Goal: Information Seeking & Learning: Learn about a topic

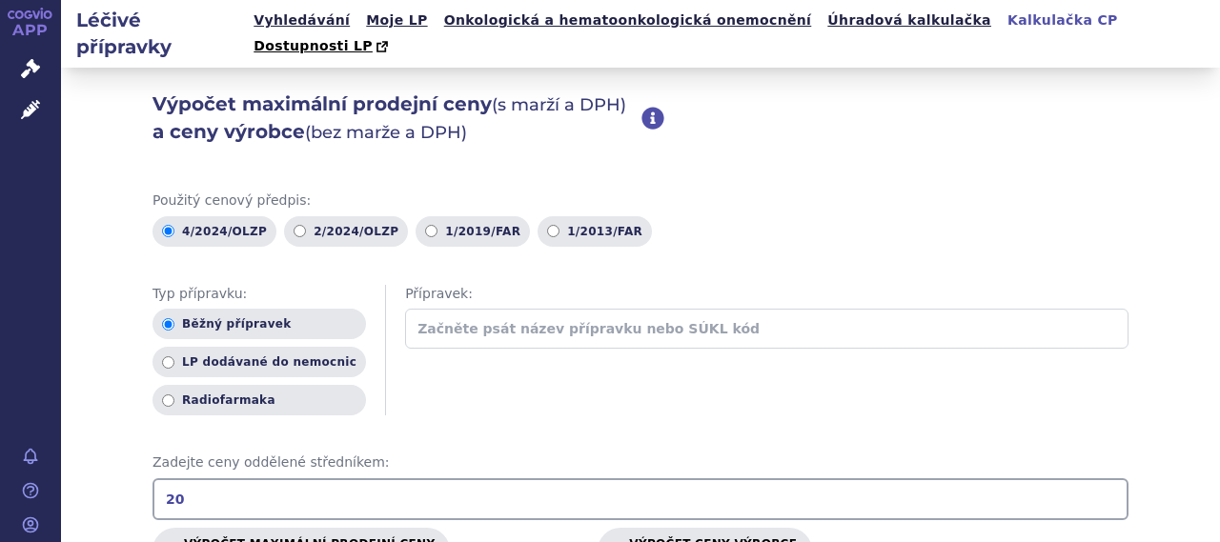
scroll to position [191, 0]
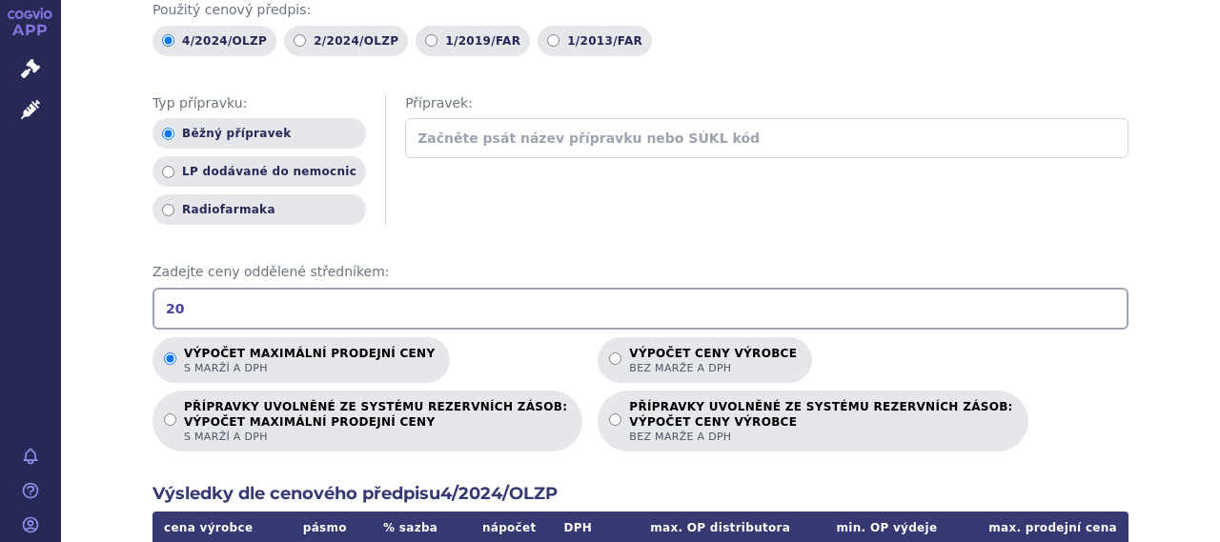
drag, startPoint x: 182, startPoint y: 279, endPoint x: 145, endPoint y: 281, distance: 37.2
click at [152, 288] on input "20" at bounding box center [640, 309] width 976 height 42
type input "33.36"
click at [629, 347] on p "Výpočet ceny výrobce bez marže a DPH" at bounding box center [713, 361] width 168 height 29
click at [609, 353] on input "Výpočet ceny výrobce bez marže a DPH" at bounding box center [615, 359] width 12 height 12
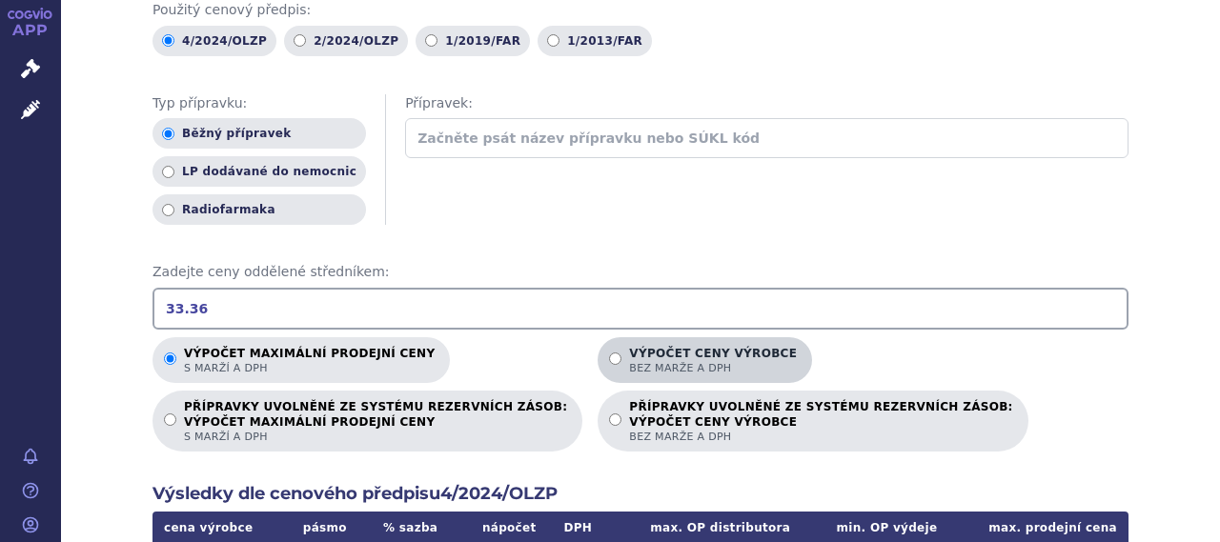
radio input "true"
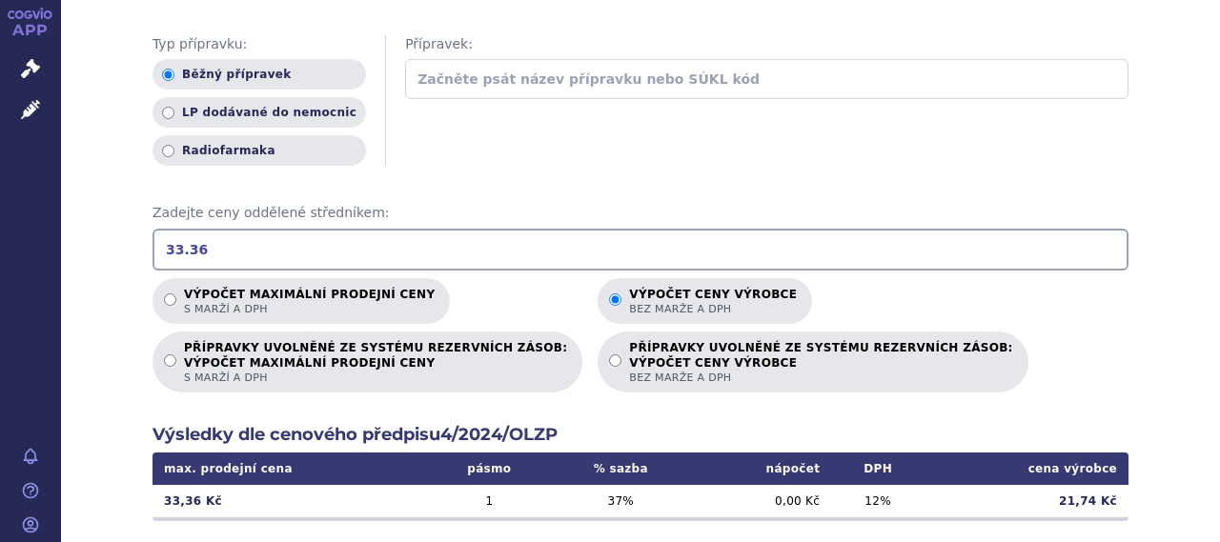
scroll to position [286, 0]
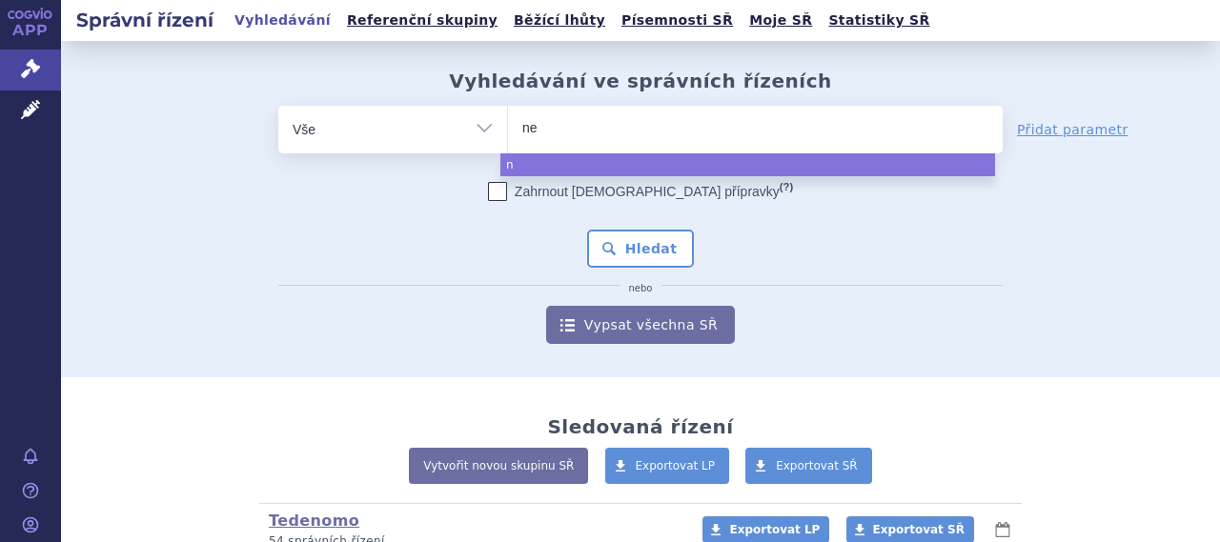
type input "neb"
type input "nebi"
type input "nebiv"
type input "nebivo"
type input "nebivolo"
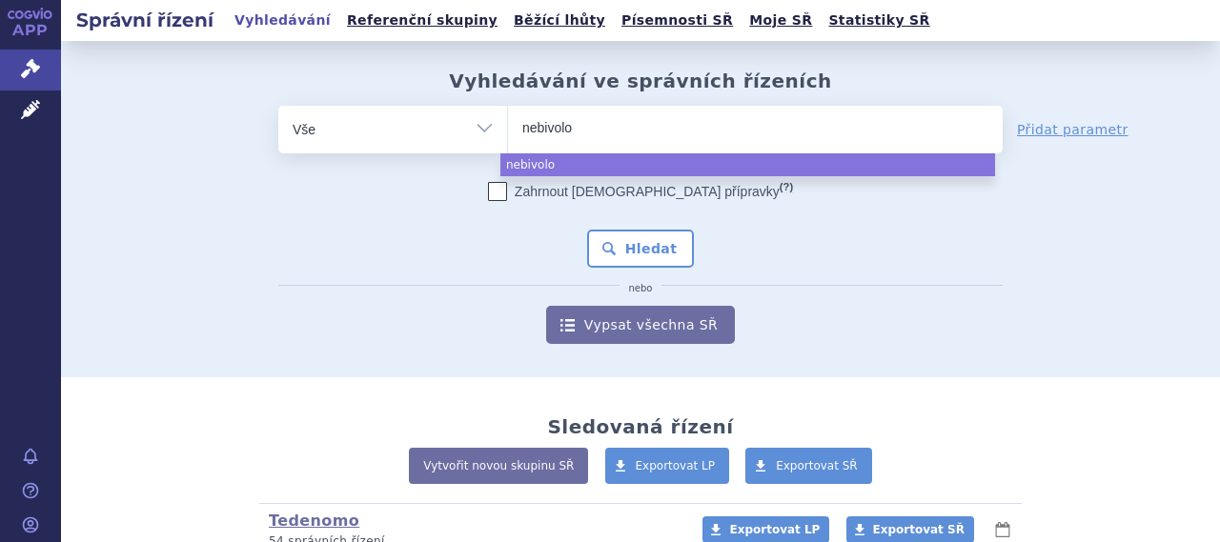
type input "nebivolol"
select select "nebivolol"
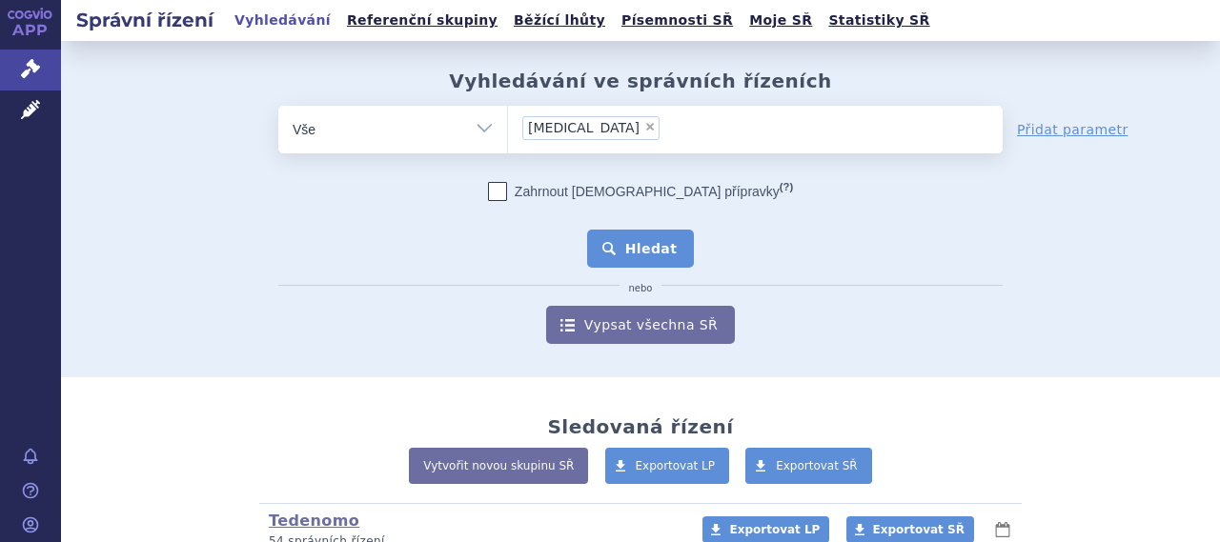
click at [653, 251] on button "Hledat" at bounding box center [641, 249] width 108 height 38
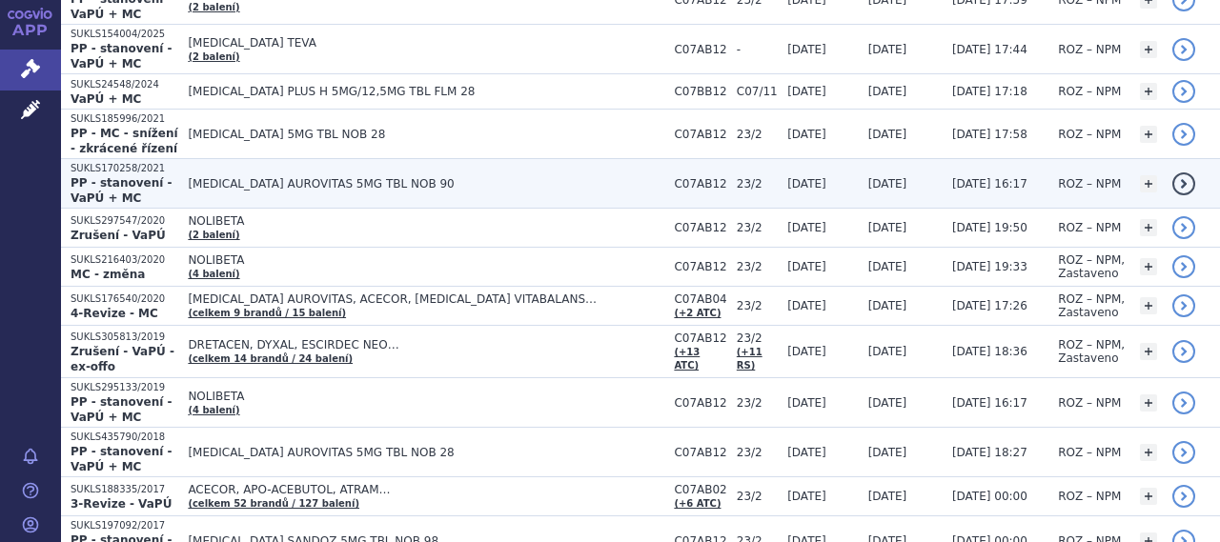
scroll to position [477, 0]
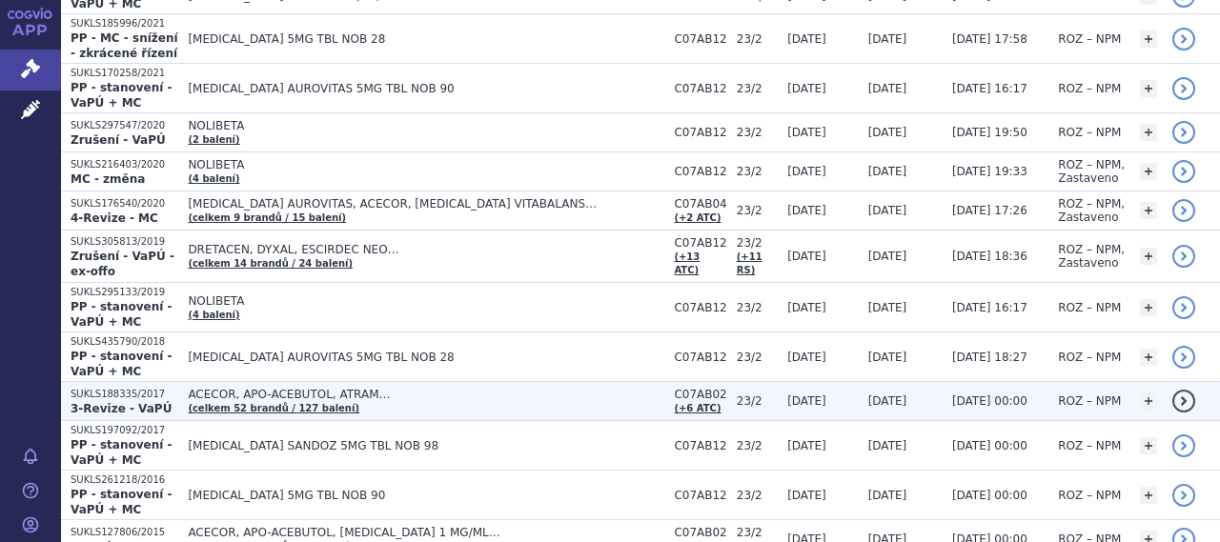
click at [439, 390] on span "ACECOR, APO-ACEBUTOL, ATRAM…" at bounding box center [426, 394] width 477 height 13
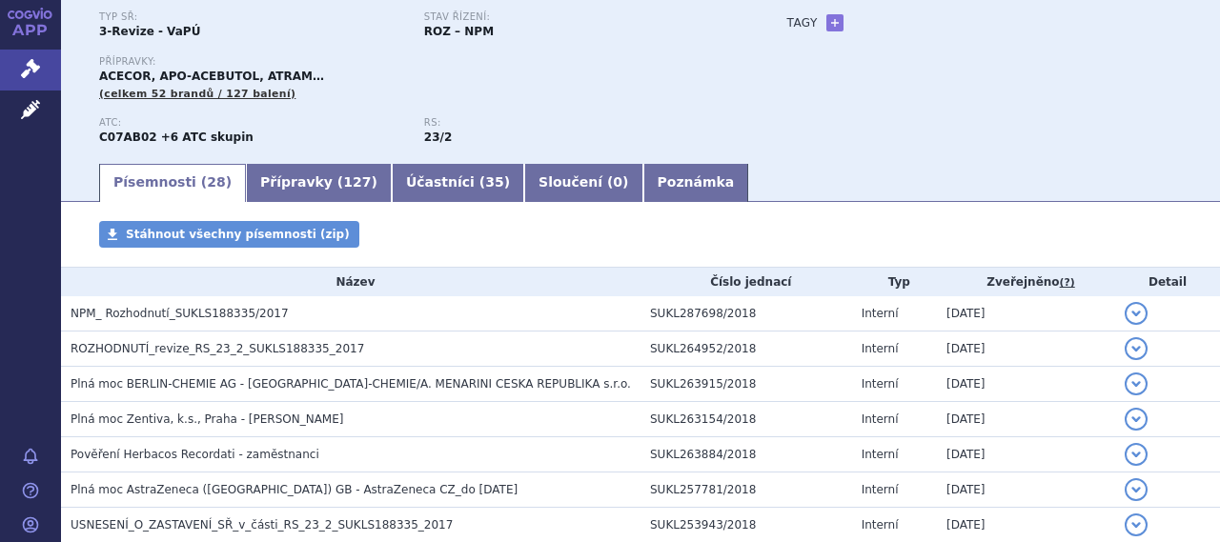
scroll to position [191, 0]
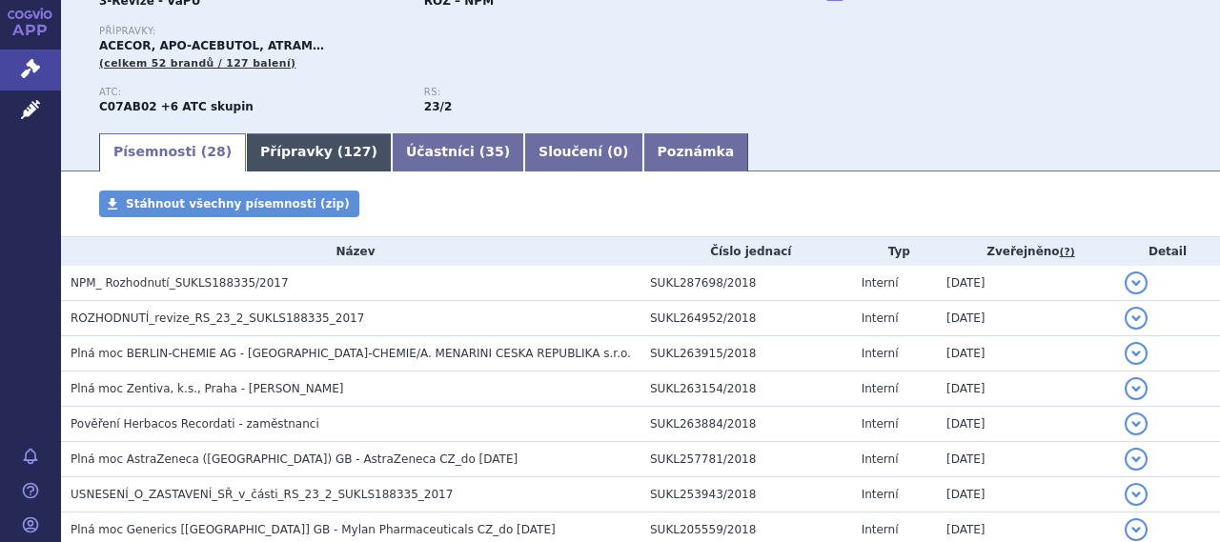
click at [343, 155] on span "127" at bounding box center [357, 151] width 28 height 15
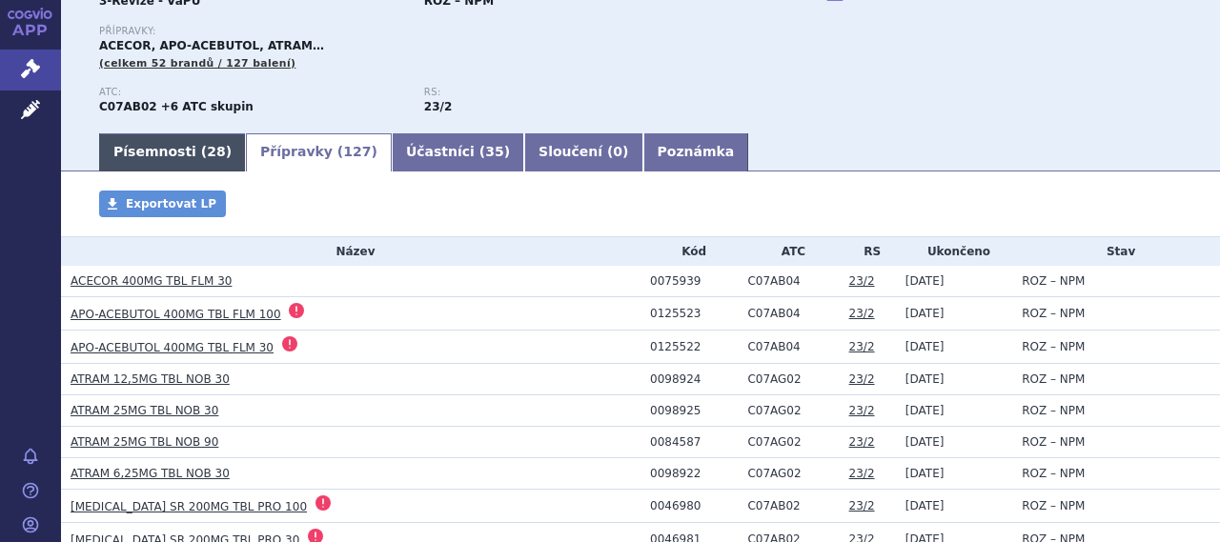
click at [154, 153] on link "Písemnosti ( 28 )" at bounding box center [172, 152] width 147 height 38
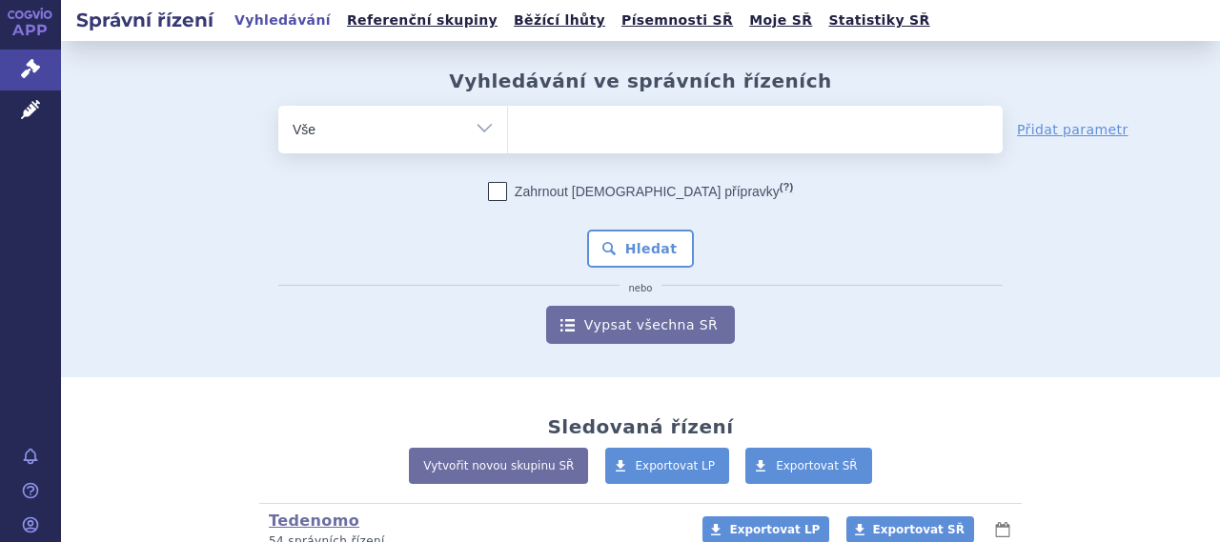
click at [675, 130] on ul at bounding box center [755, 126] width 495 height 40
click at [508, 130] on select at bounding box center [507, 129] width 1 height 48
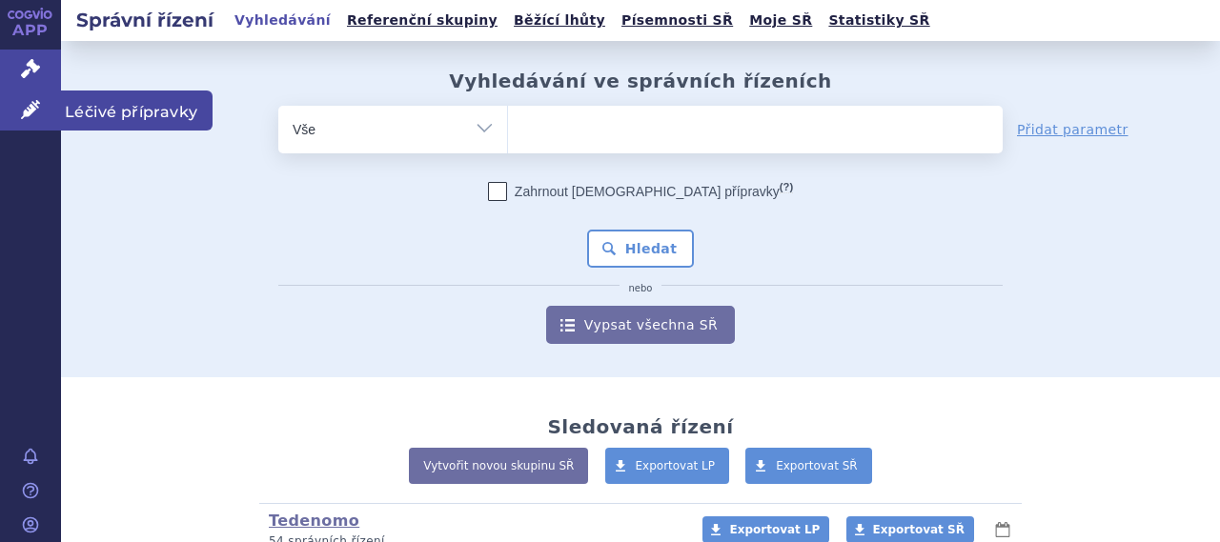
click at [131, 113] on span "Léčivé přípravky" at bounding box center [137, 111] width 152 height 40
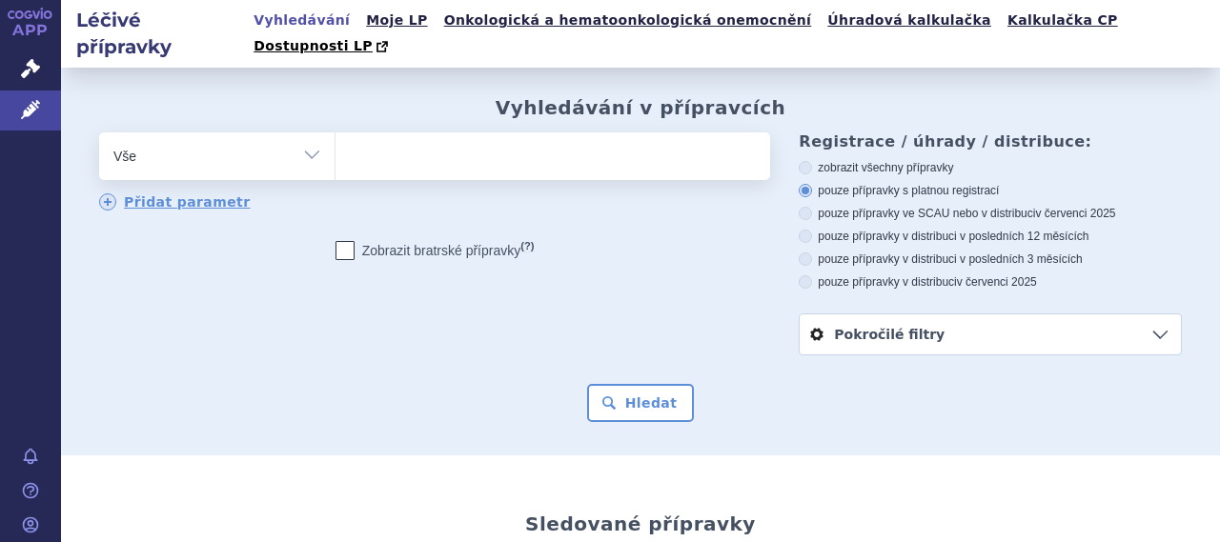
click at [496, 134] on ul at bounding box center [550, 152] width 430 height 40
click at [335, 134] on select at bounding box center [335, 156] width 1 height 48
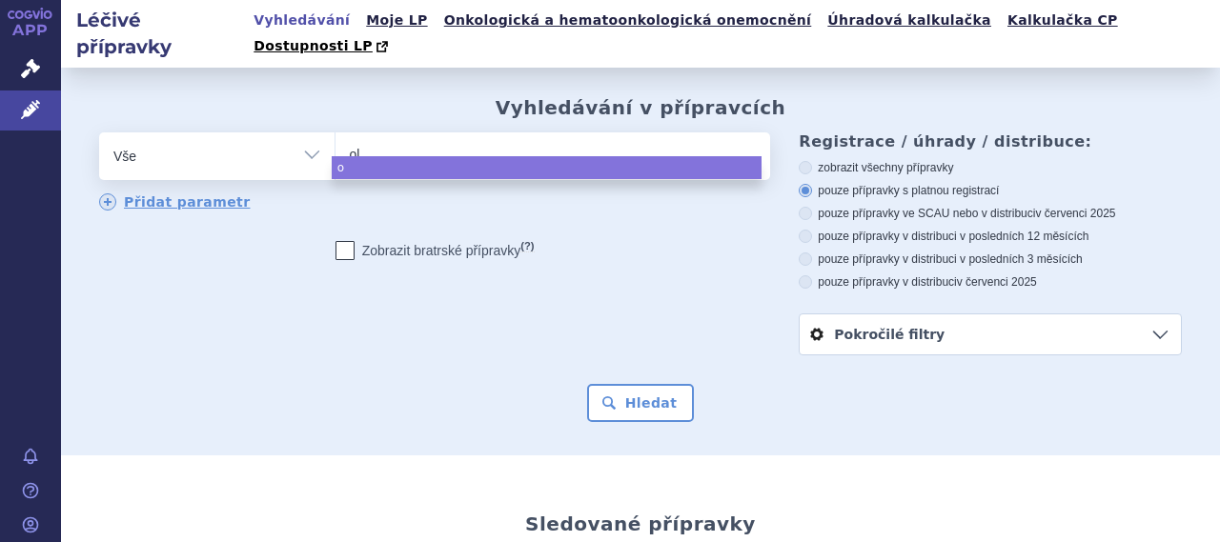
type input "ola"
type input "olan"
type input "olanp"
type input "olan"
type input "olanza"
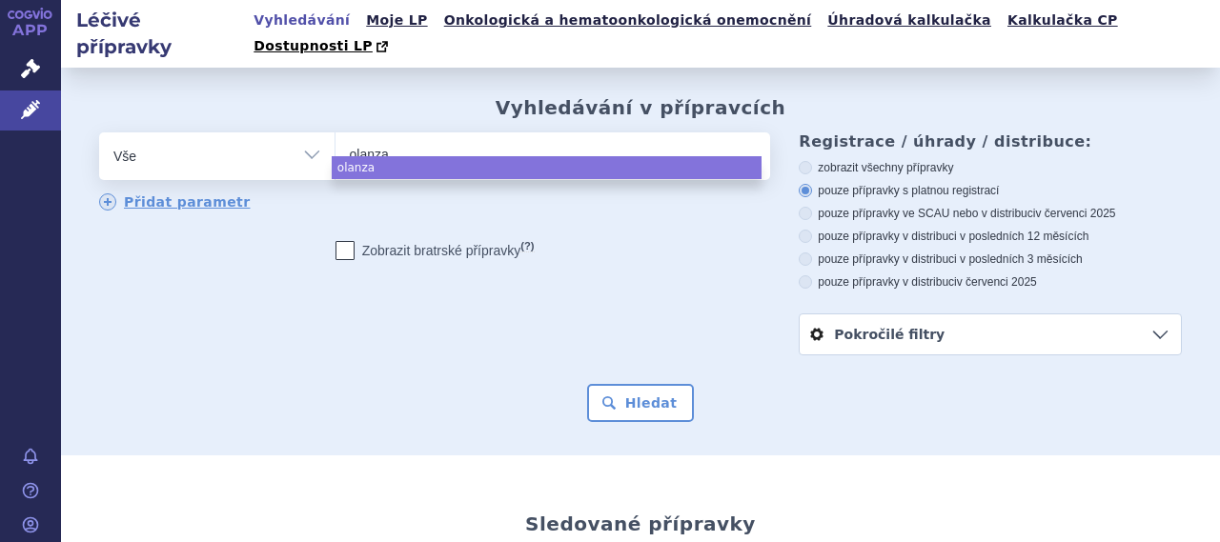
type input "olanzap"
type input "olanzapin"
type input "[MEDICAL_DATA]"
select select "[MEDICAL_DATA]"
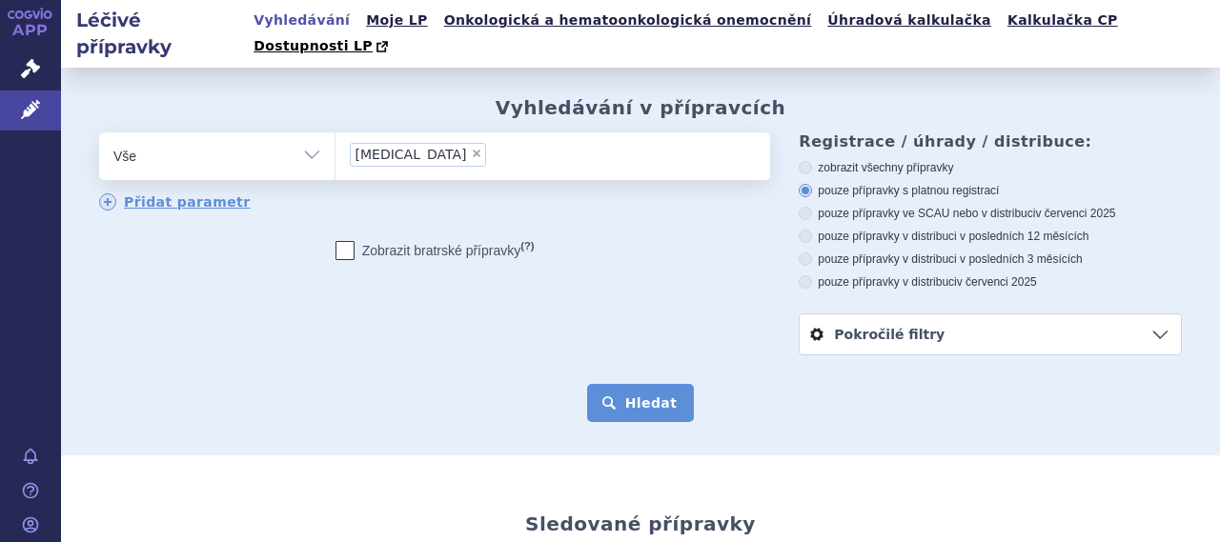
click at [604, 384] on button "Hledat" at bounding box center [641, 403] width 108 height 38
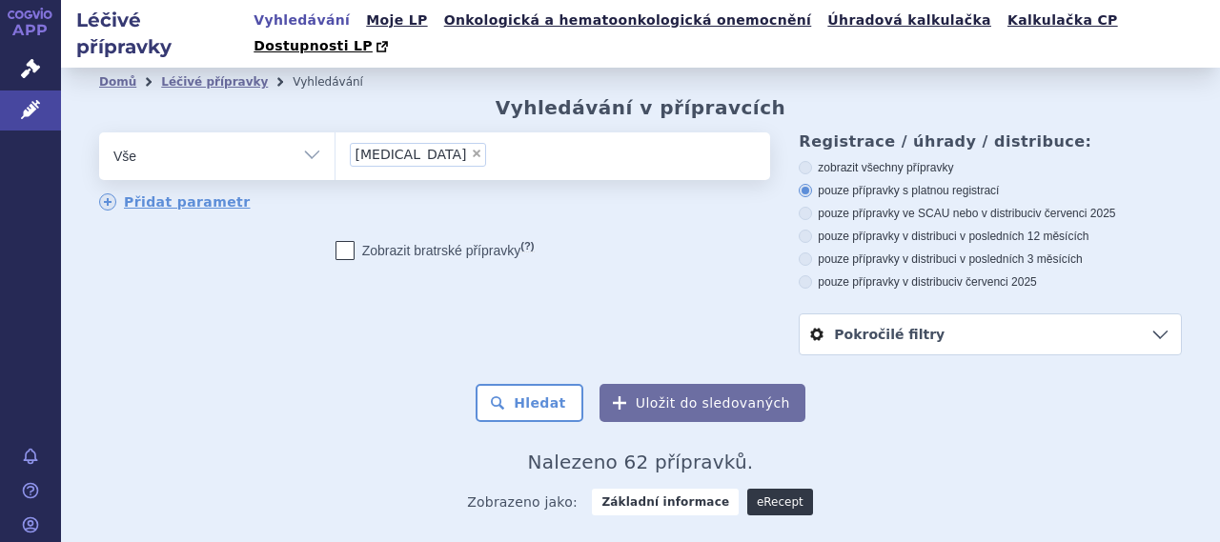
click at [768, 489] on link "eRecept" at bounding box center [780, 502] width 66 height 27
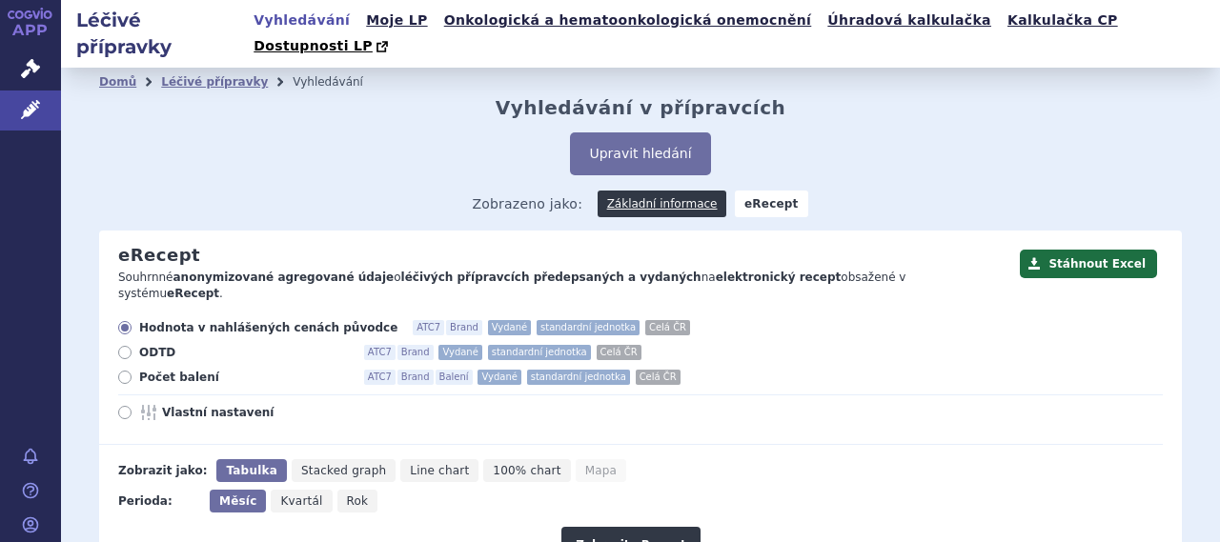
scroll to position [191, 0]
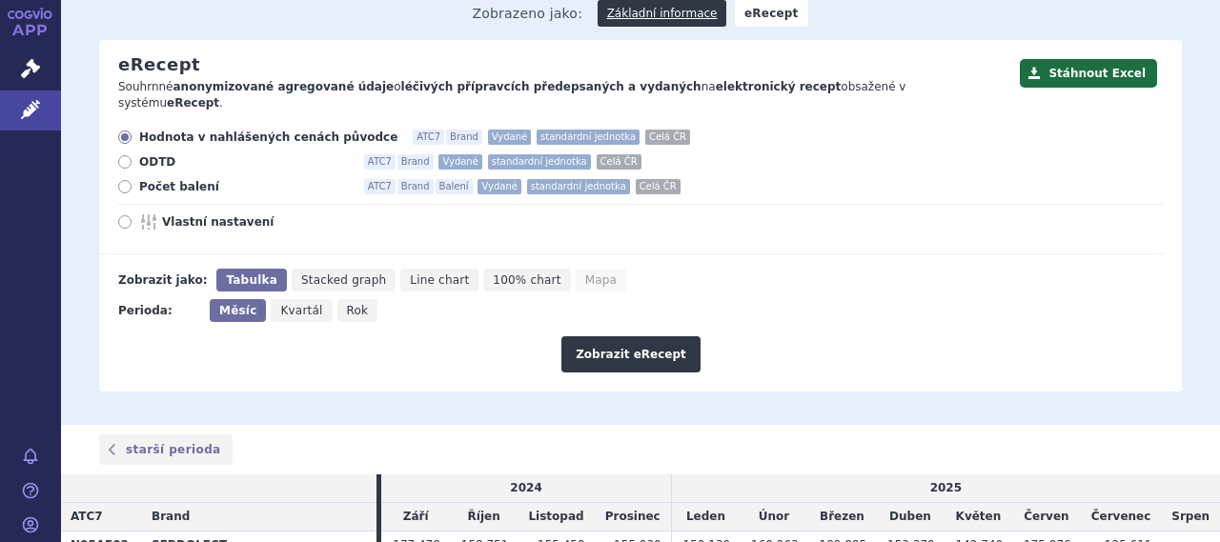
click at [167, 190] on div "Hodnota v nahlášených cenách původce ATC7 Brand Vydané standardní jednotka Celá…" at bounding box center [631, 192] width 1064 height 125
click at [122, 215] on icon at bounding box center [124, 221] width 13 height 13
click at [122, 218] on input "Vlastní nastavení" at bounding box center [126, 224] width 12 height 12
radio input "true"
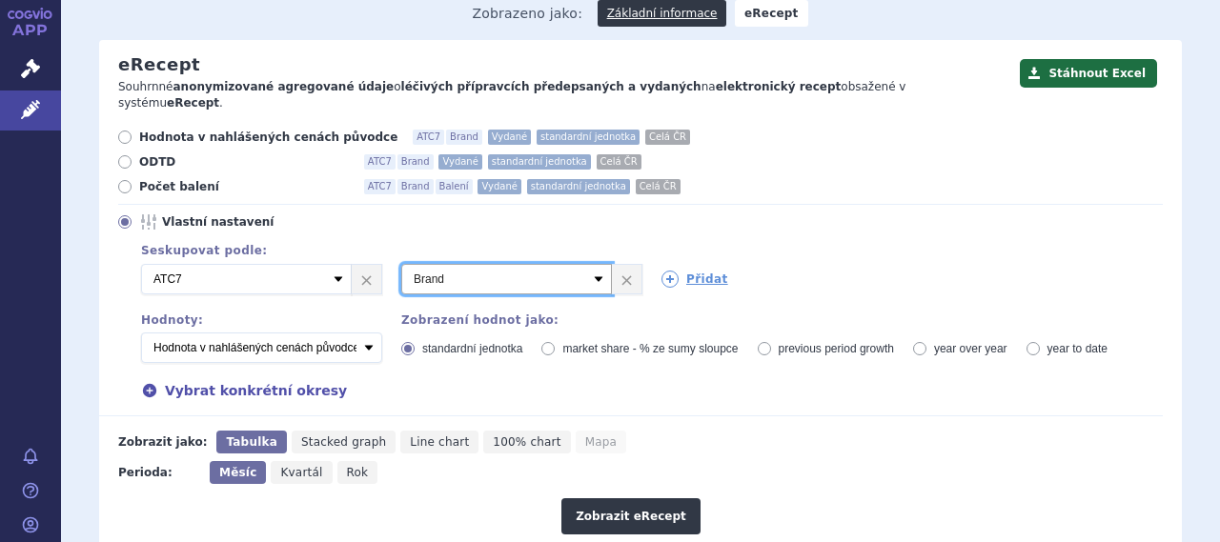
click at [457, 264] on select "Vyberte groupování ATC3 ATC5 ATC7 Brand Balení Síla Forma SÚKL kód MAH VPOIS Re…" at bounding box center [506, 279] width 211 height 30
click at [401, 264] on select "Vyberte groupování ATC3 ATC5 ATC7 Brand Balení Síla Forma SÚKL kód MAH VPOIS Re…" at bounding box center [506, 279] width 211 height 30
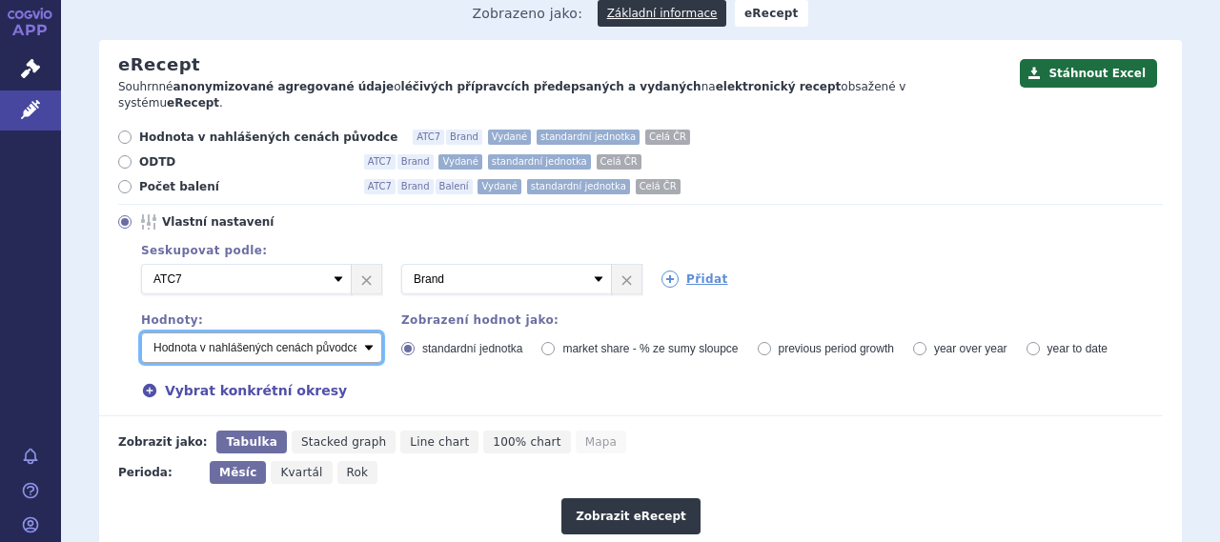
click at [331, 333] on select "Počet balení - vydané Hodnota v nahlášených cenách původce - vydané Hodnota v m…" at bounding box center [261, 348] width 241 height 30
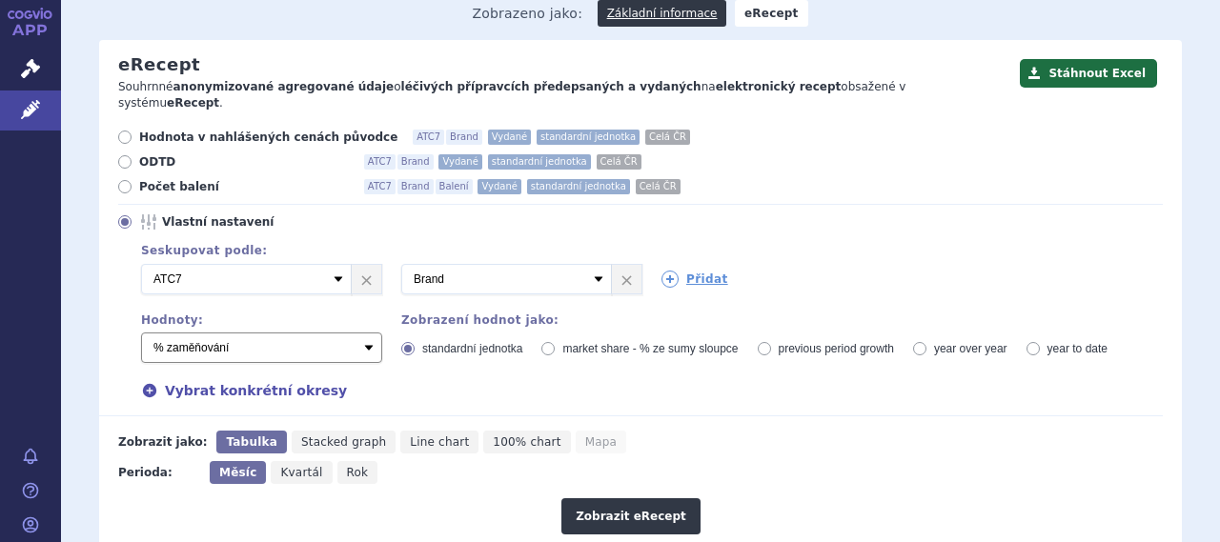
click at [141, 333] on select "Počet balení - vydané Hodnota v nahlášených cenách původce - vydané Hodnota v m…" at bounding box center [261, 348] width 241 height 30
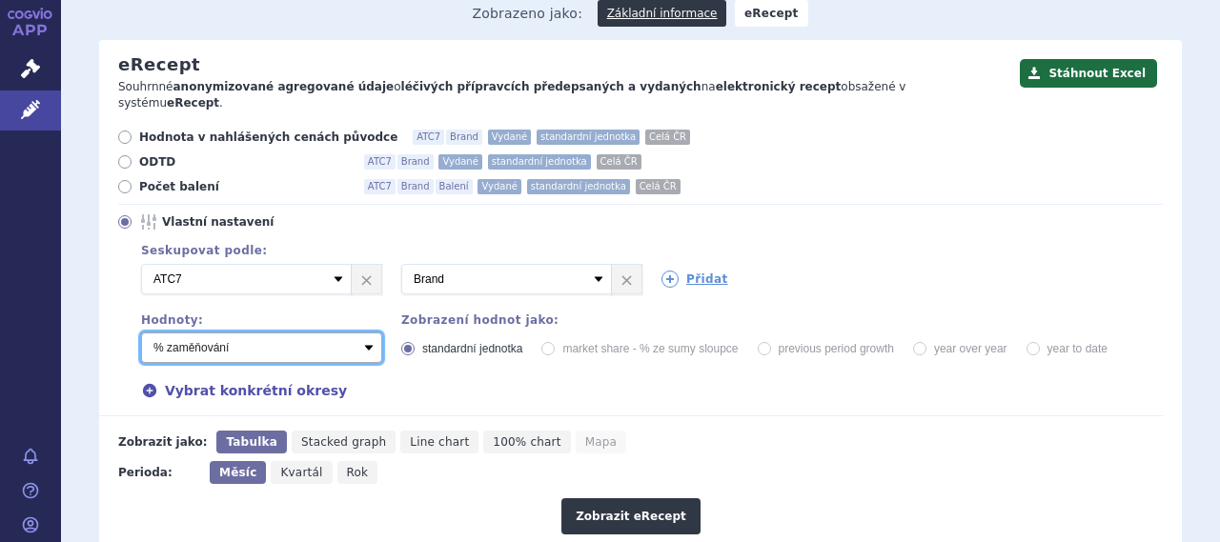
click at [284, 333] on select "Počet balení - vydané Hodnota v nahlášených cenách původce - vydané Hodnota v m…" at bounding box center [261, 348] width 241 height 30
select select "predepsanePackages"
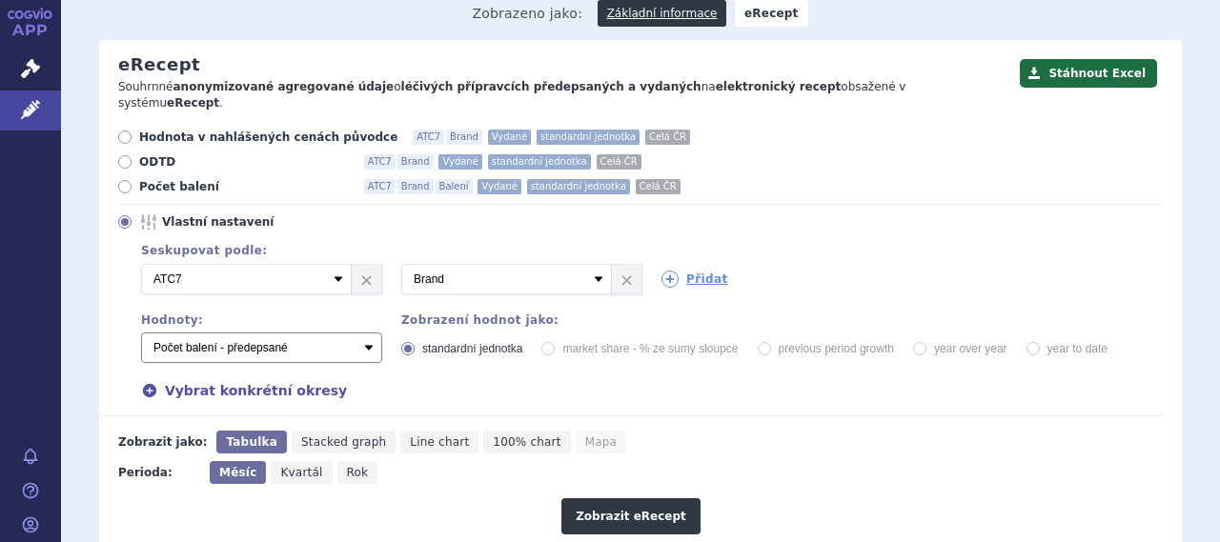
click at [141, 333] on select "Počet balení - vydané Hodnota v nahlášených cenách původce - vydané Hodnota v m…" at bounding box center [261, 348] width 241 height 30
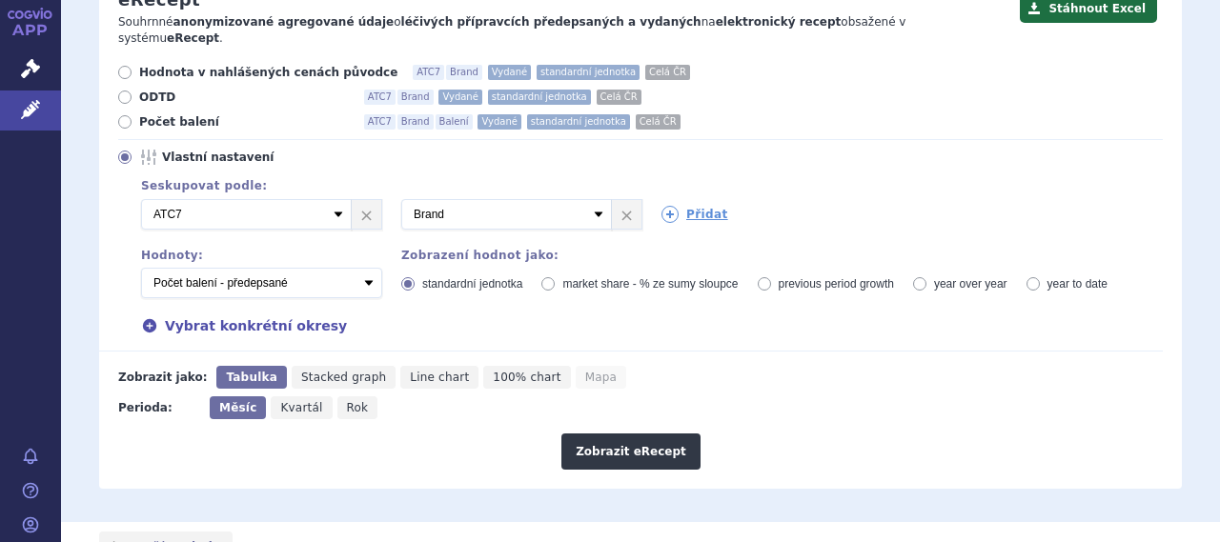
scroll to position [286, 0]
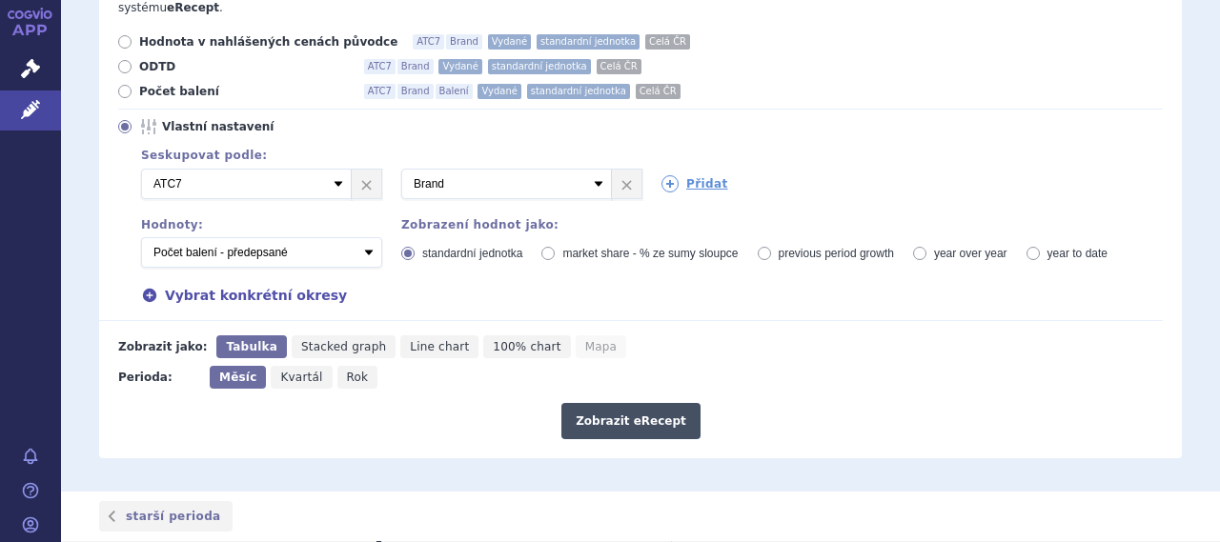
click at [630, 403] on button "Zobrazit eRecept" at bounding box center [630, 421] width 139 height 36
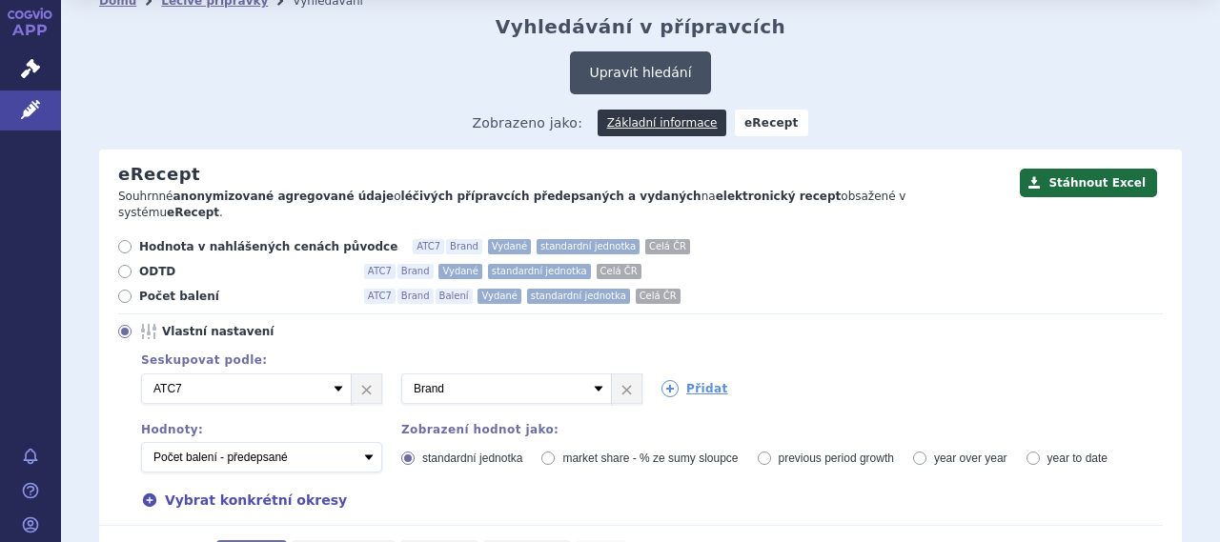
scroll to position [41, 0]
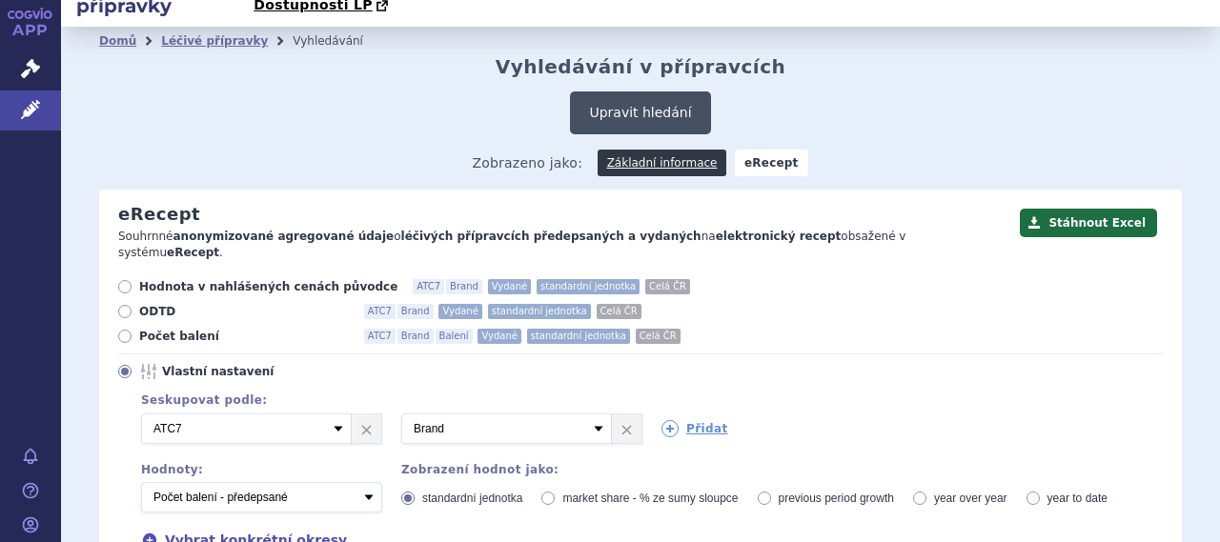
click at [614, 91] on button "Upravit hledání" at bounding box center [640, 112] width 140 height 43
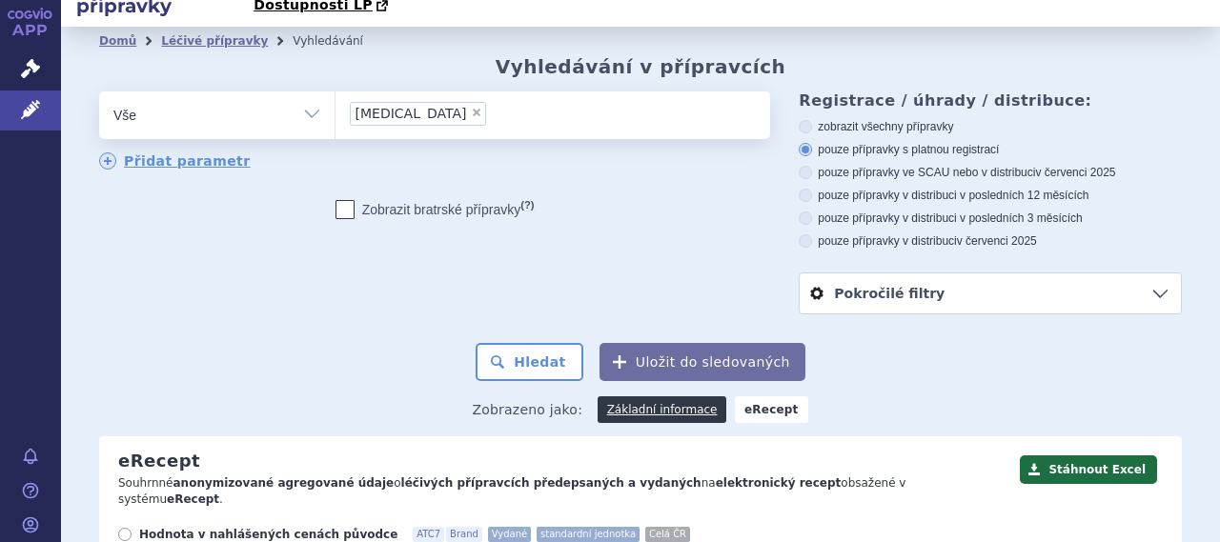
click at [471, 107] on span "×" at bounding box center [476, 112] width 11 height 11
click at [335, 91] on select "[MEDICAL_DATA]" at bounding box center [335, 115] width 1 height 48
select select
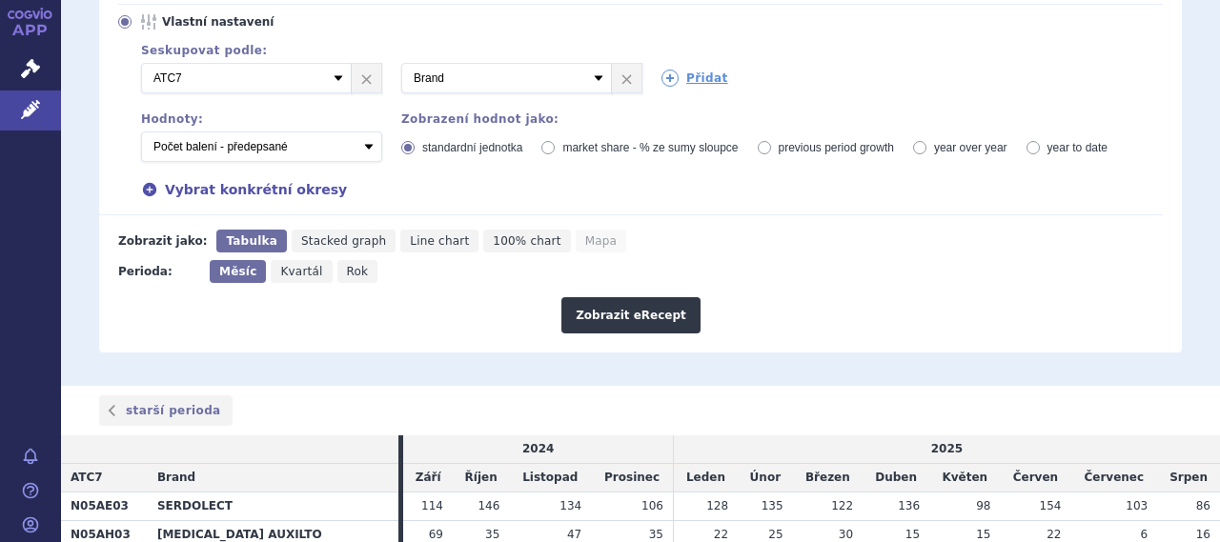
scroll to position [708, 0]
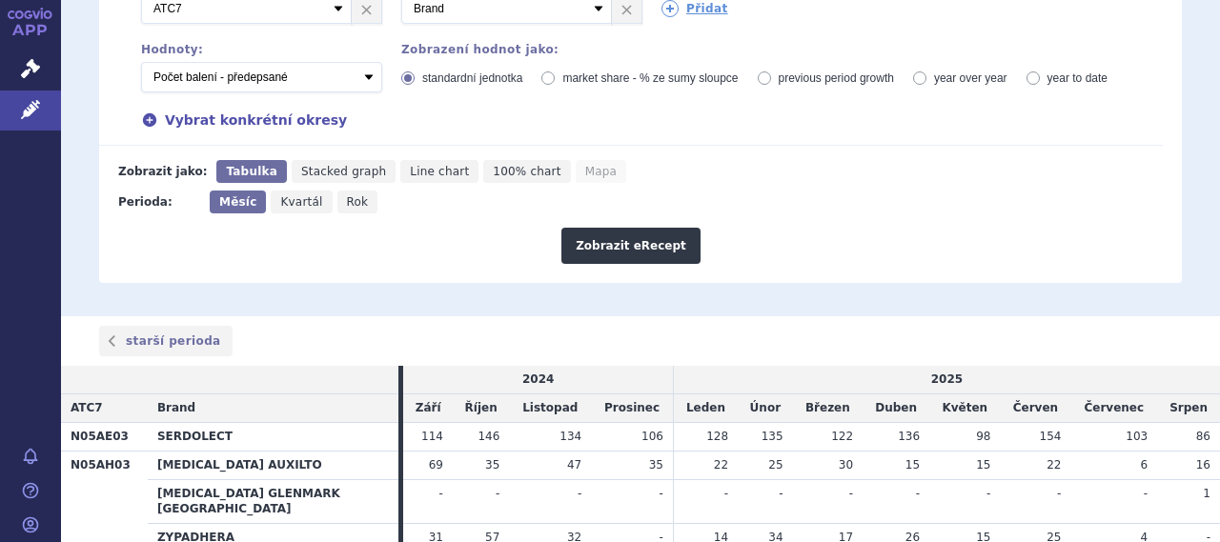
click at [89, 423] on th "N05AE03" at bounding box center [104, 437] width 87 height 29
copy th "N05AE03"
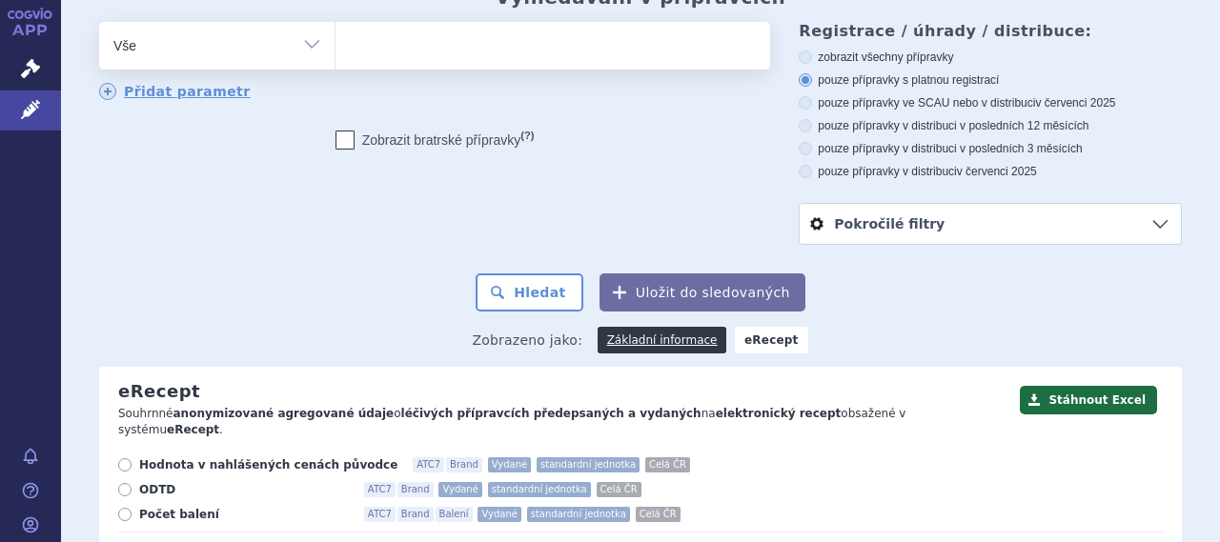
scroll to position [0, 0]
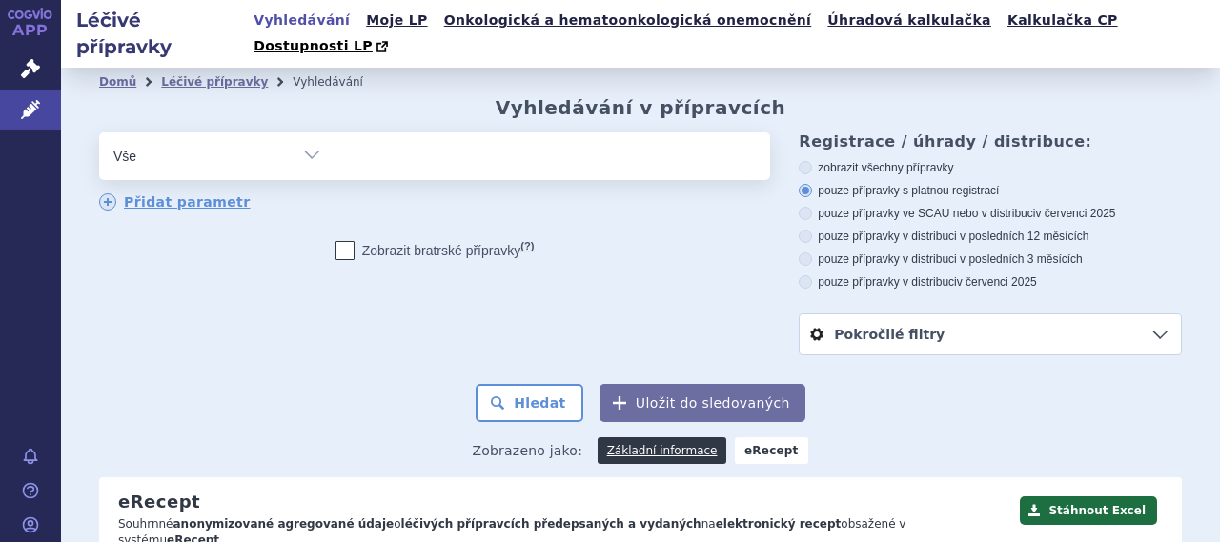
click at [381, 132] on ul at bounding box center [550, 152] width 430 height 40
click at [335, 132] on select "olanzapine" at bounding box center [335, 156] width 1 height 48
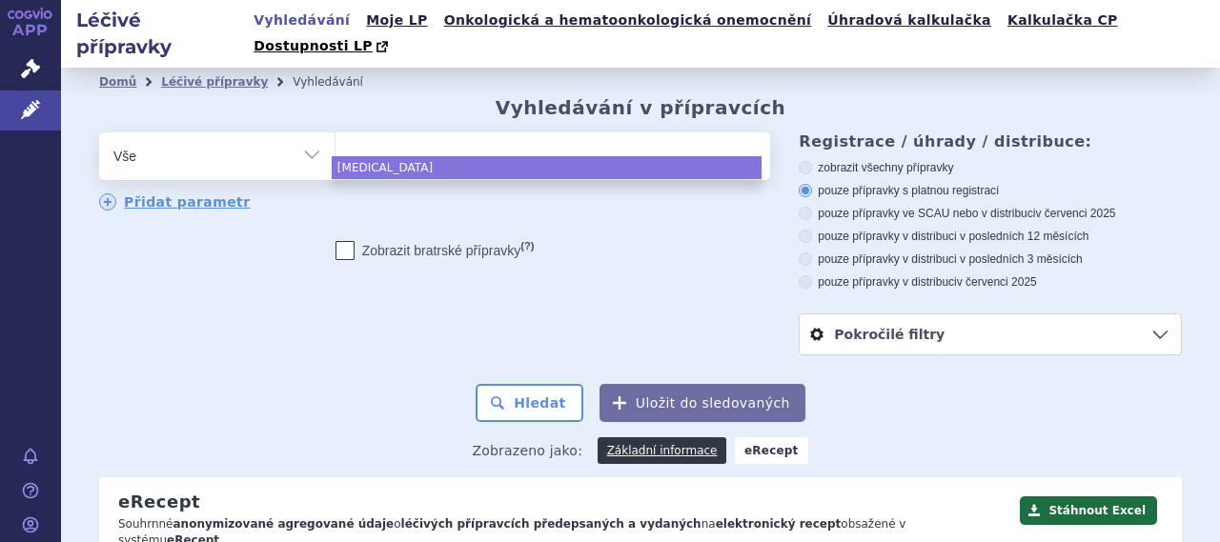
paste input "N05AE03"
type input "N05AE03"
select select "N05AE03"
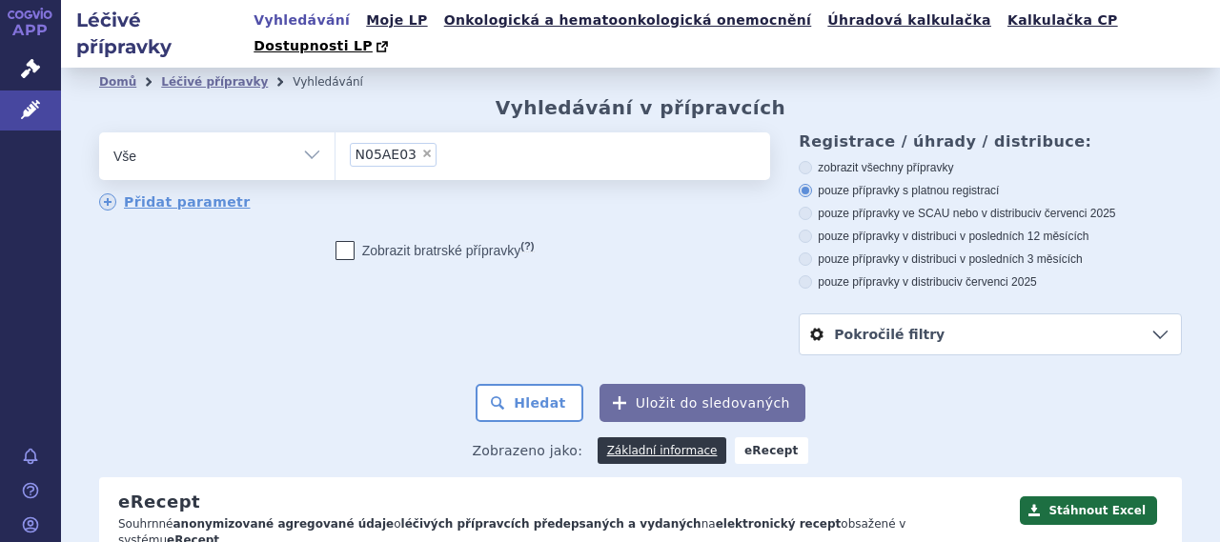
click at [286, 132] on select "Vše Přípravek/SUKL kód MAH VPOIS ATC/Aktivní látka Léková forma Síla" at bounding box center [216, 153] width 235 height 43
select select "filter-atc-group"
click at [99, 132] on select "Vše Přípravek/SUKL kód MAH VPOIS ATC/Aktivní látka Léková forma Síla" at bounding box center [216, 153] width 235 height 43
click at [486, 137] on ul at bounding box center [550, 152] width 430 height 40
click at [335, 137] on select at bounding box center [335, 156] width 1 height 48
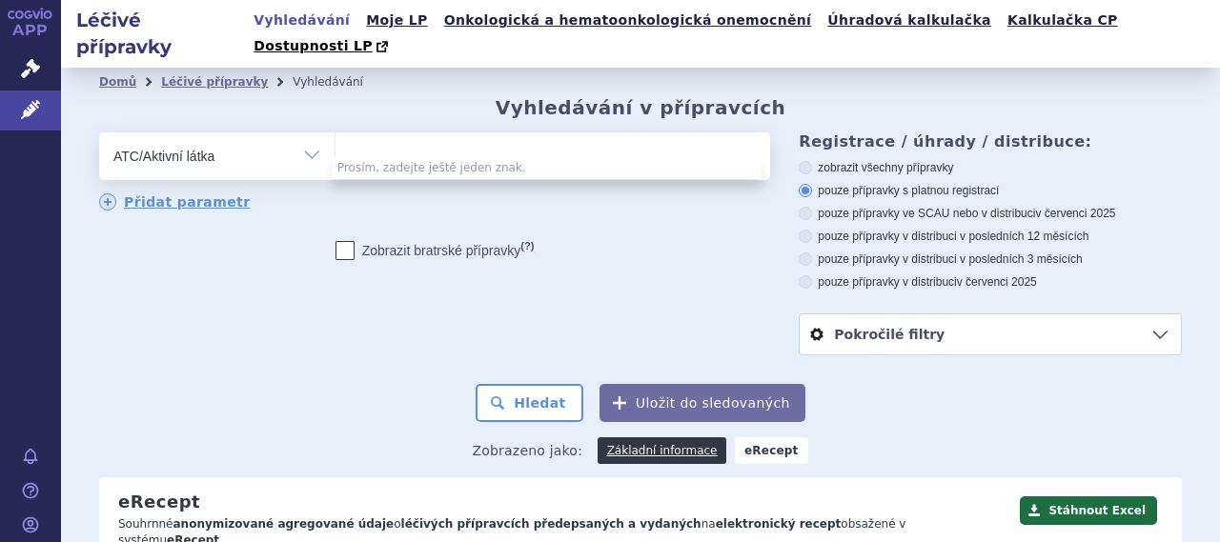
paste input "N05AE03"
type input "N05AE03"
select select "N05AE03"
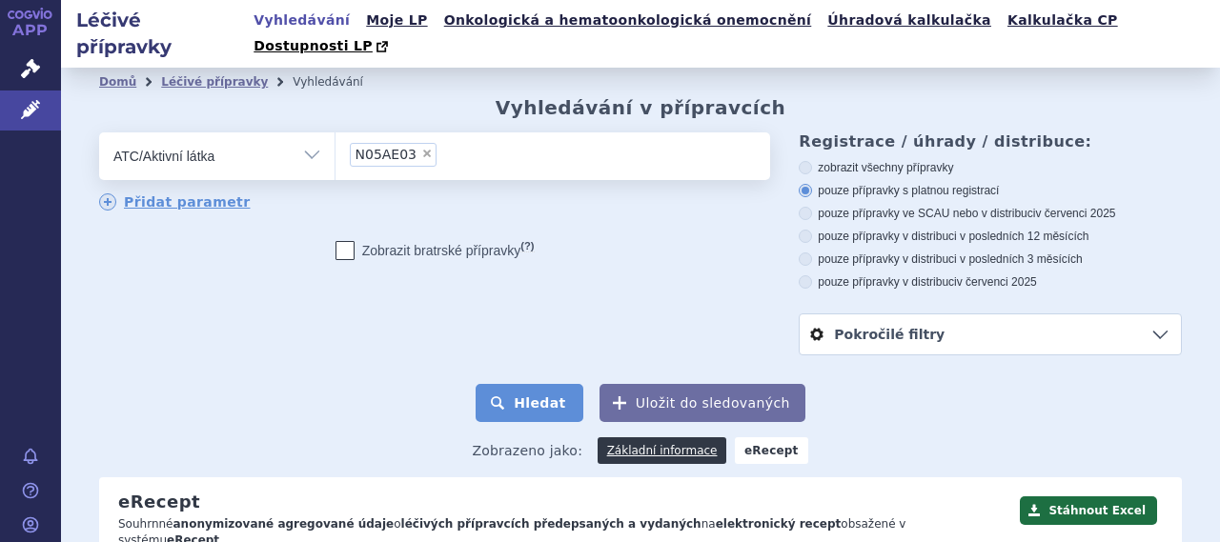
click at [550, 384] on button "Hledat" at bounding box center [530, 403] width 108 height 38
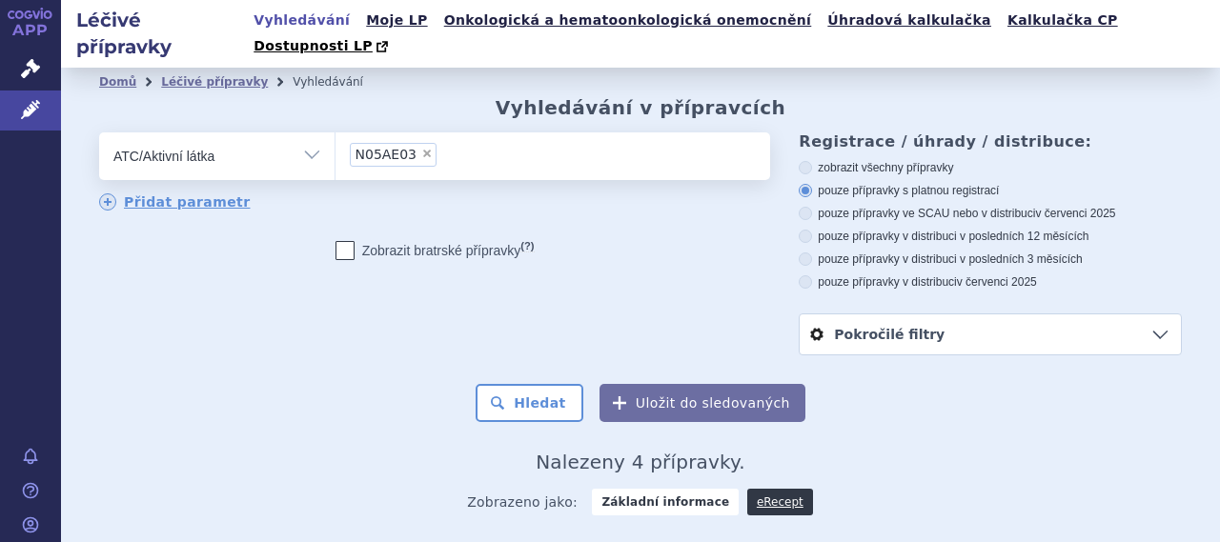
click at [766, 489] on link "eRecept" at bounding box center [780, 502] width 66 height 27
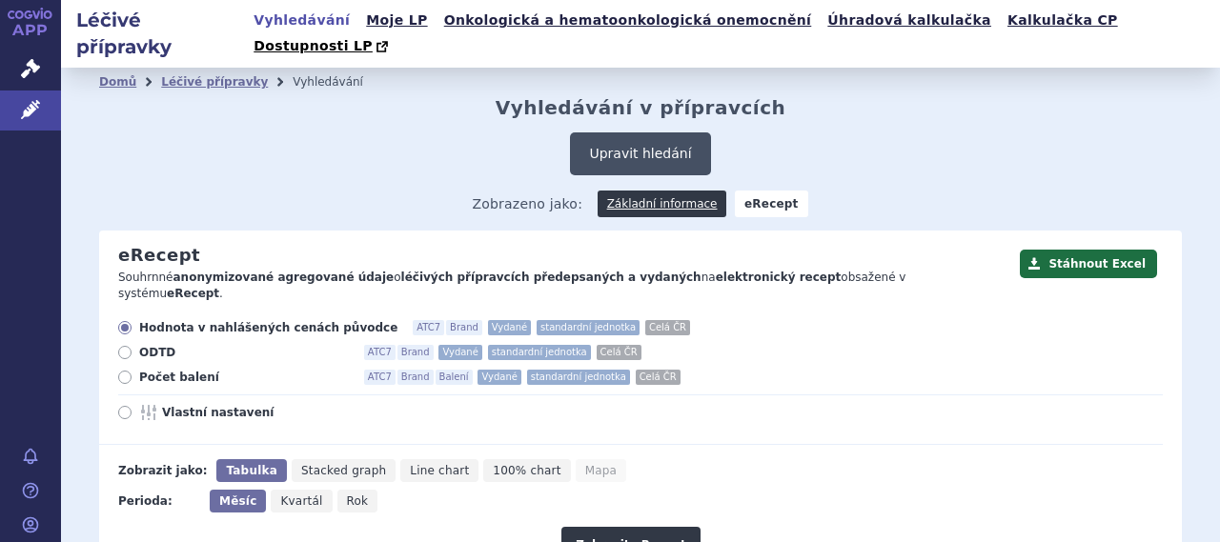
click at [616, 144] on button "Upravit hledání" at bounding box center [640, 153] width 140 height 43
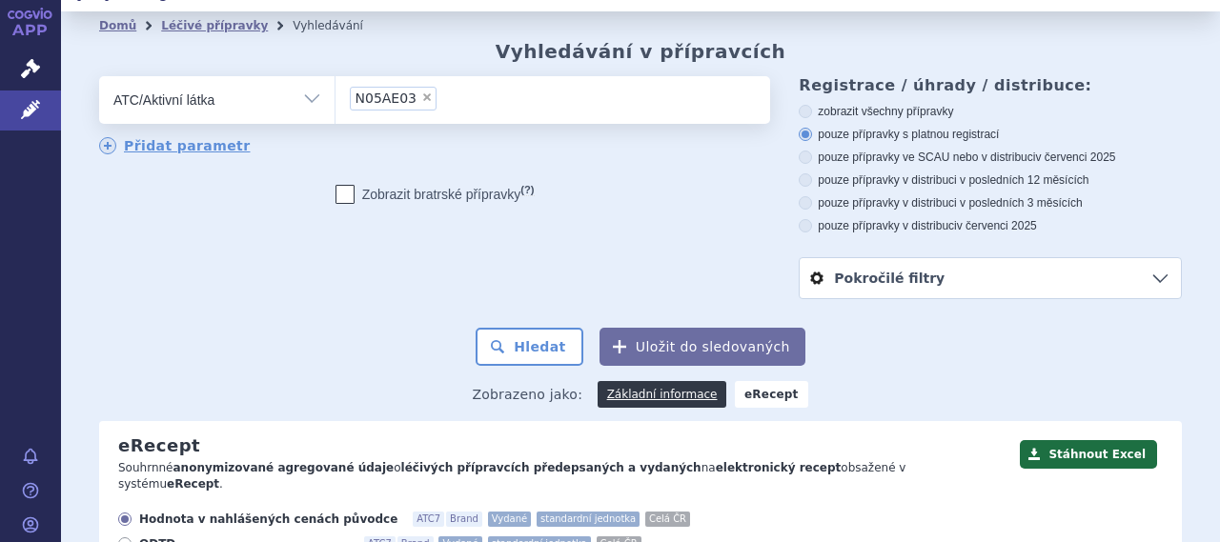
scroll to position [95, 0]
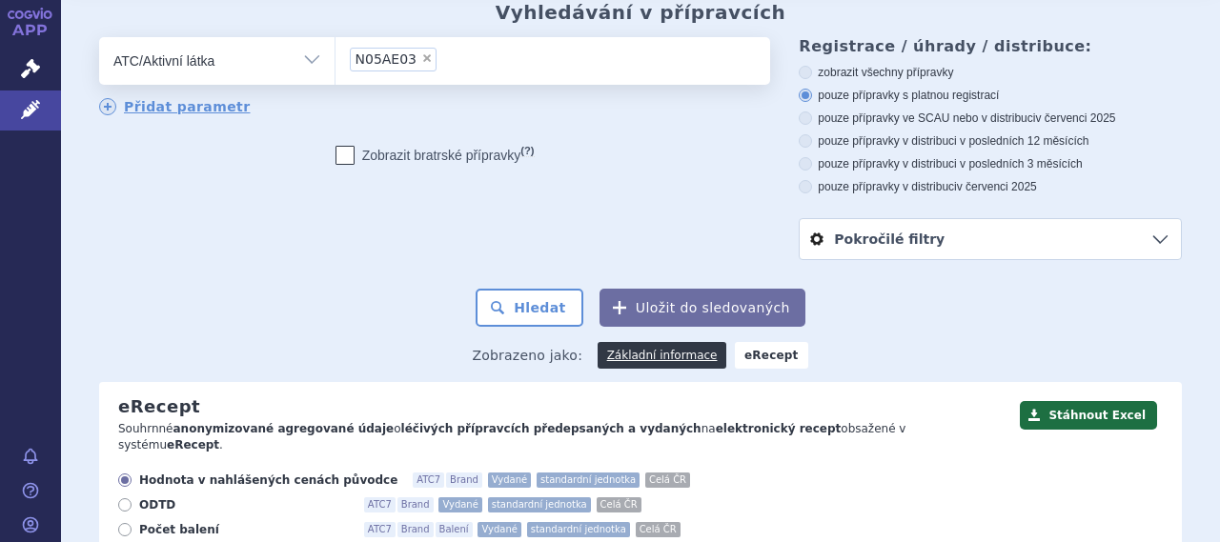
click at [755, 342] on strong "eRecept" at bounding box center [771, 355] width 73 height 27
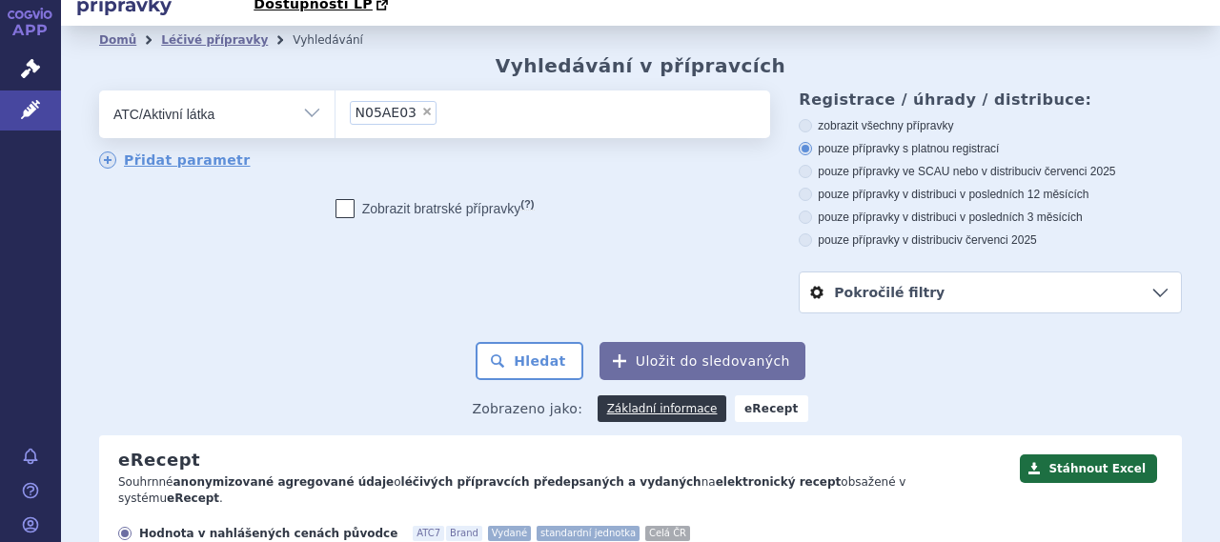
scroll to position [0, 0]
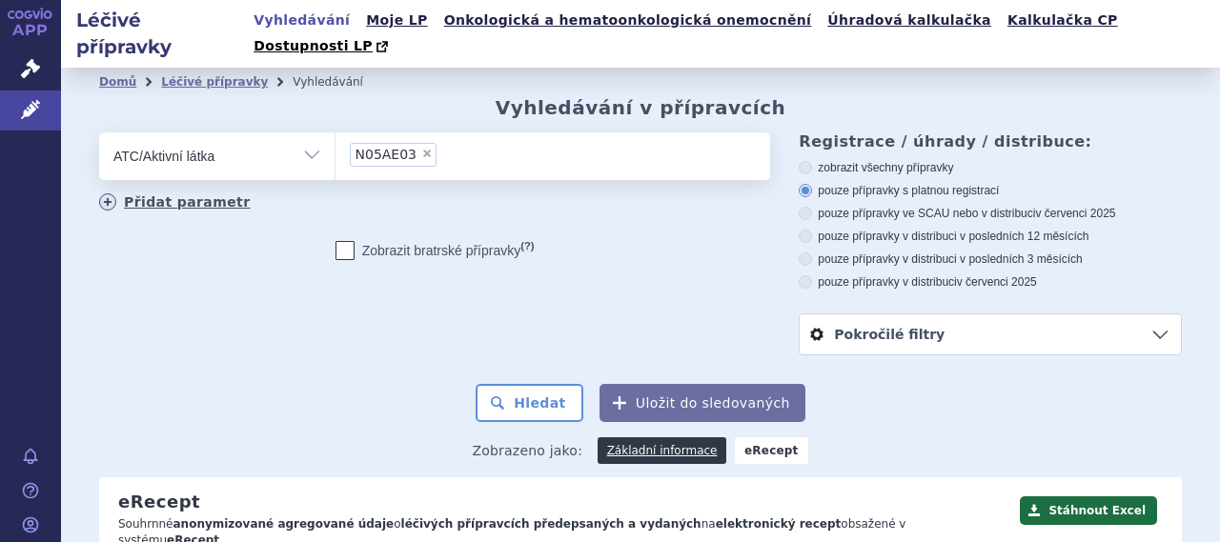
click at [213, 193] on link "Přidat parametr" at bounding box center [175, 201] width 152 height 17
select select "filter-all"
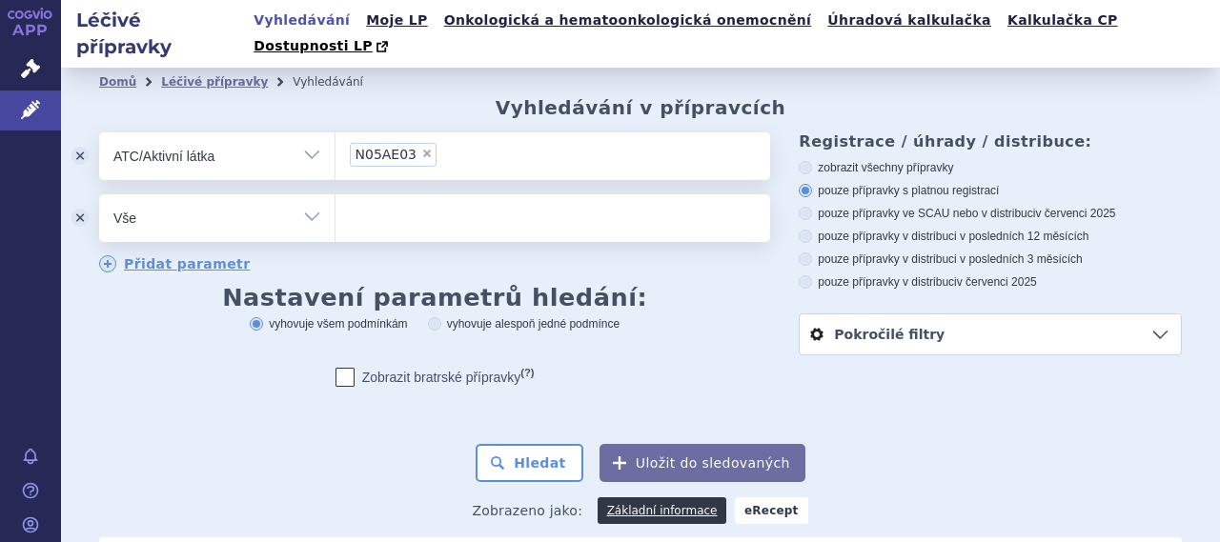
click at [280, 194] on select "Vše Přípravek/SUKL kód MAH VPOIS ATC/Aktivní látka Léková forma Síla" at bounding box center [216, 215] width 235 height 43
click at [80, 196] on button "odstranit" at bounding box center [80, 218] width 38 height 48
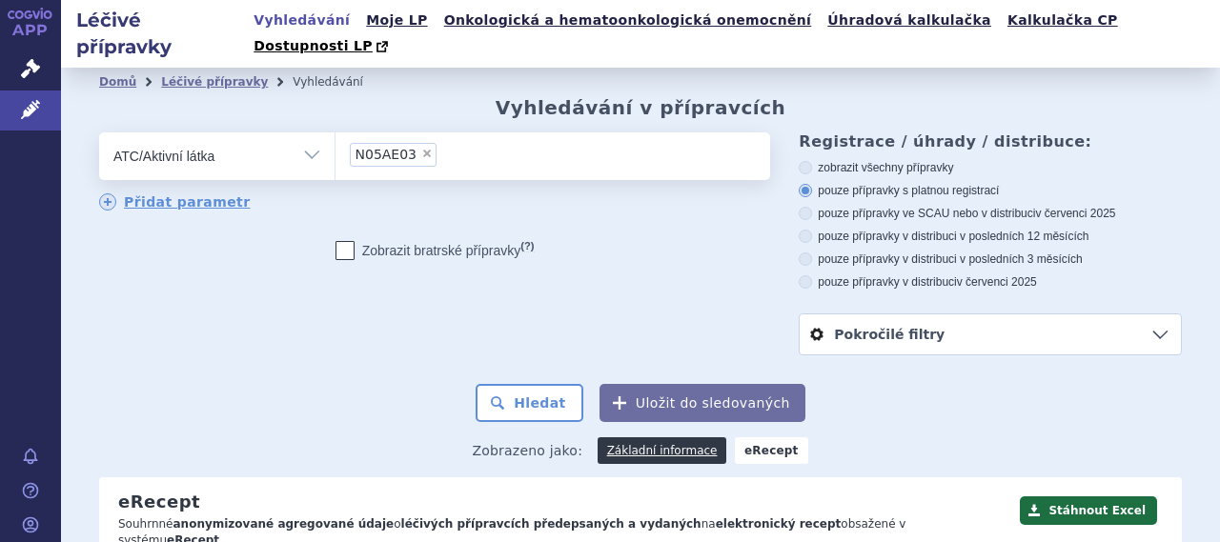
click at [236, 138] on select "Vše Přípravek/SUKL kód MAH VPOIS ATC/Aktivní látka Léková forma Síla" at bounding box center [216, 153] width 235 height 43
click at [451, 193] on div "Přidat parametr" at bounding box center [434, 202] width 671 height 19
click at [538, 384] on button "Hledat" at bounding box center [530, 403] width 108 height 38
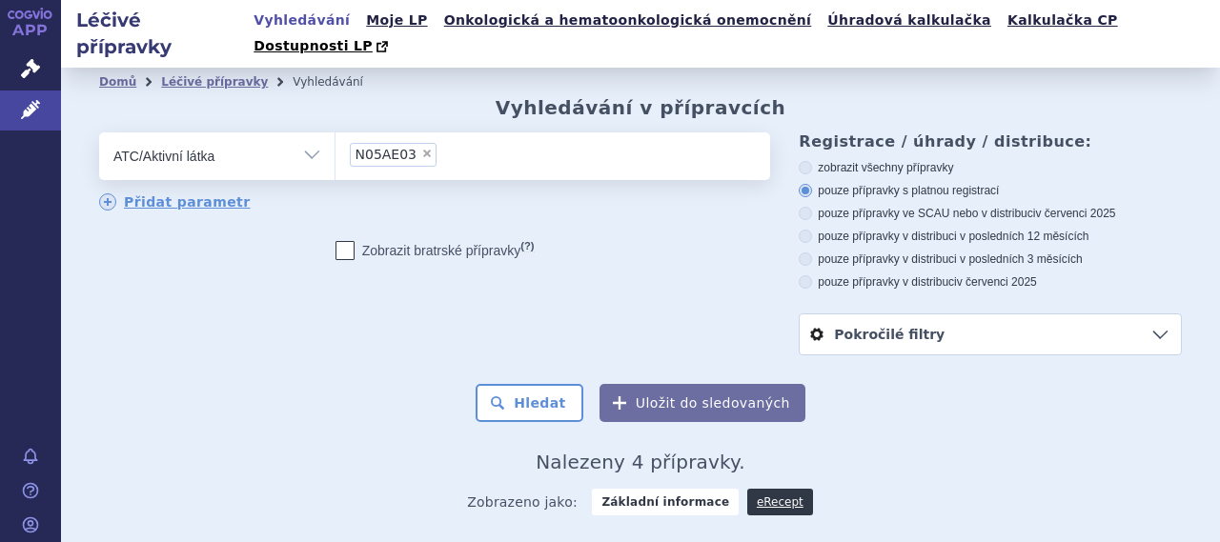
click at [421, 148] on span "×" at bounding box center [426, 153] width 11 height 11
click at [335, 132] on select "N05AE03" at bounding box center [335, 156] width 1 height 48
select select
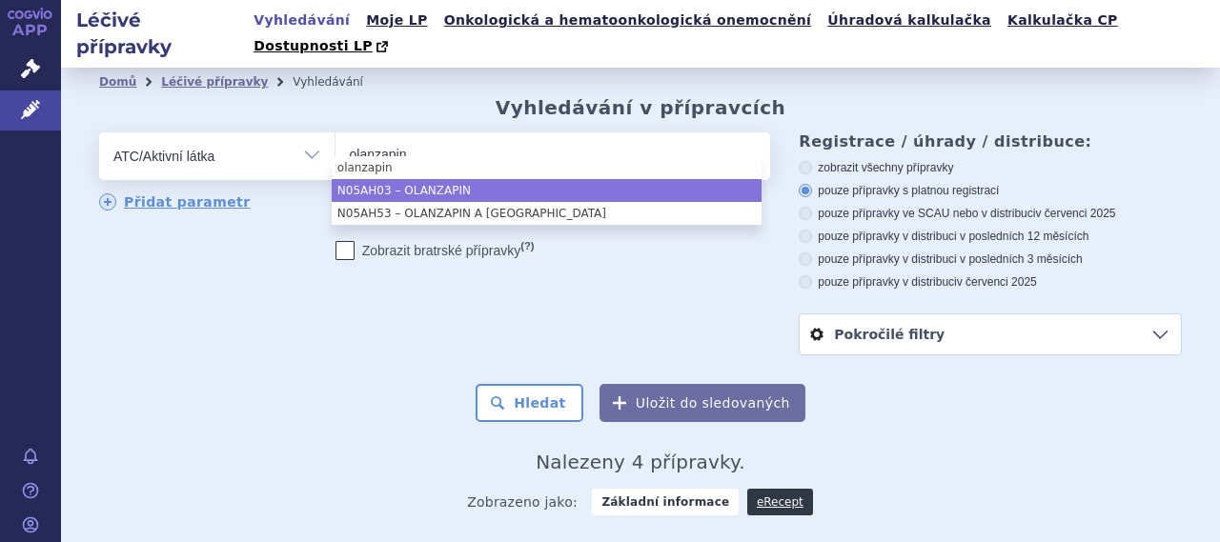
type input "olanzapin"
select select "N05AH03"
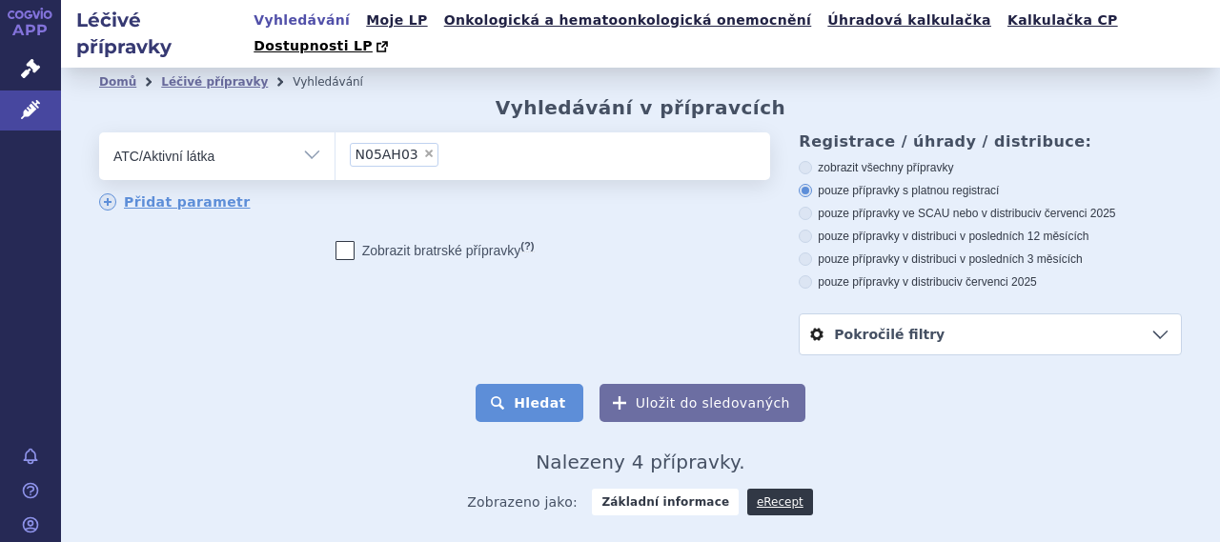
click at [516, 384] on button "Hledat" at bounding box center [530, 403] width 108 height 38
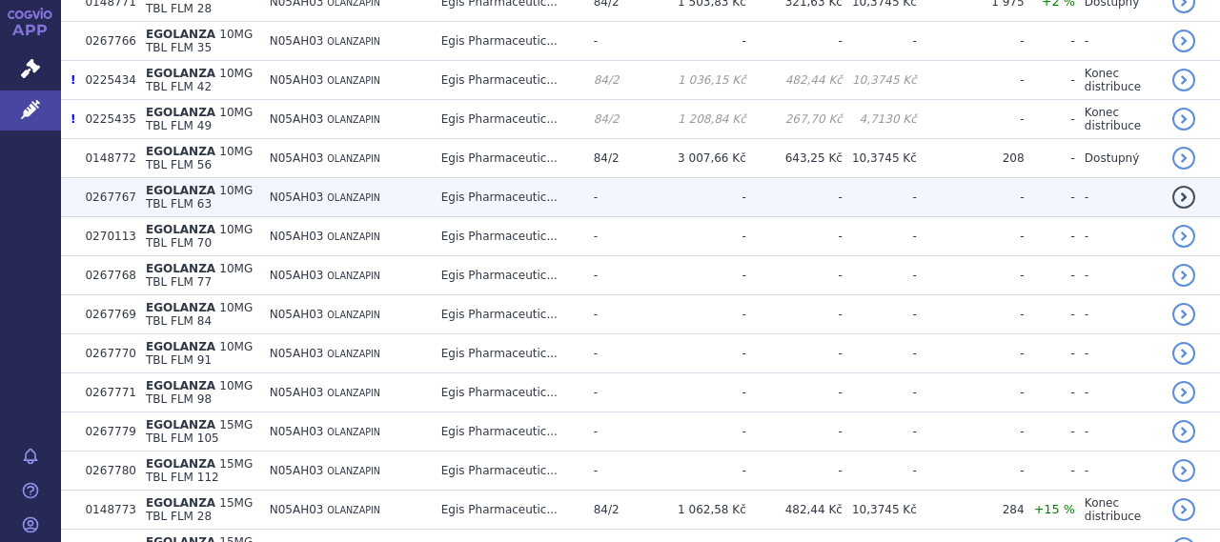
scroll to position [95, 0]
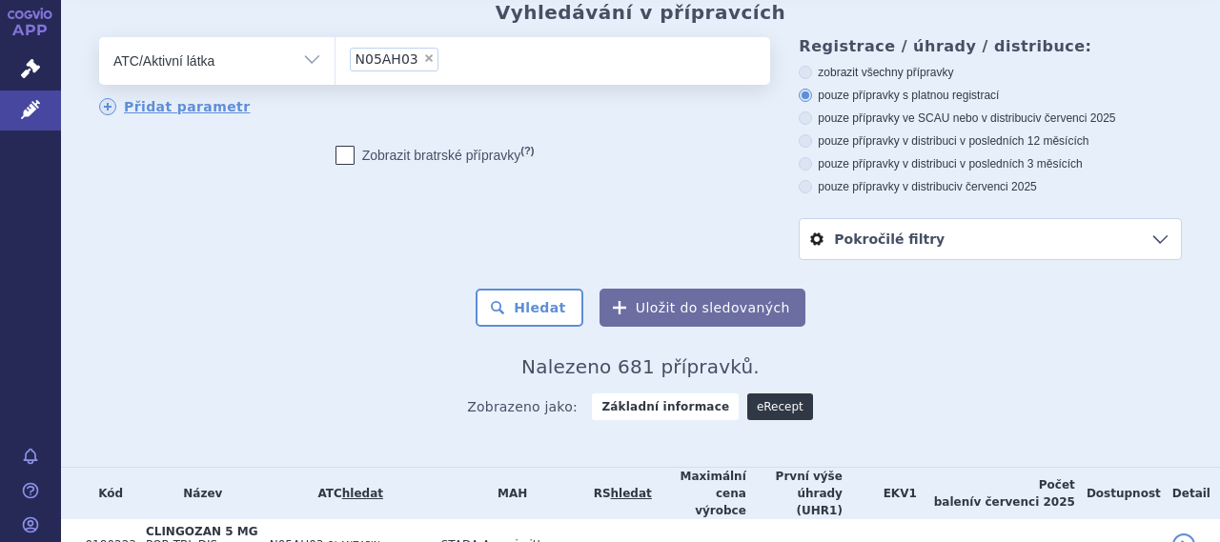
click at [768, 394] on link "eRecept" at bounding box center [780, 407] width 66 height 27
click at [756, 394] on link "eRecept" at bounding box center [780, 407] width 66 height 27
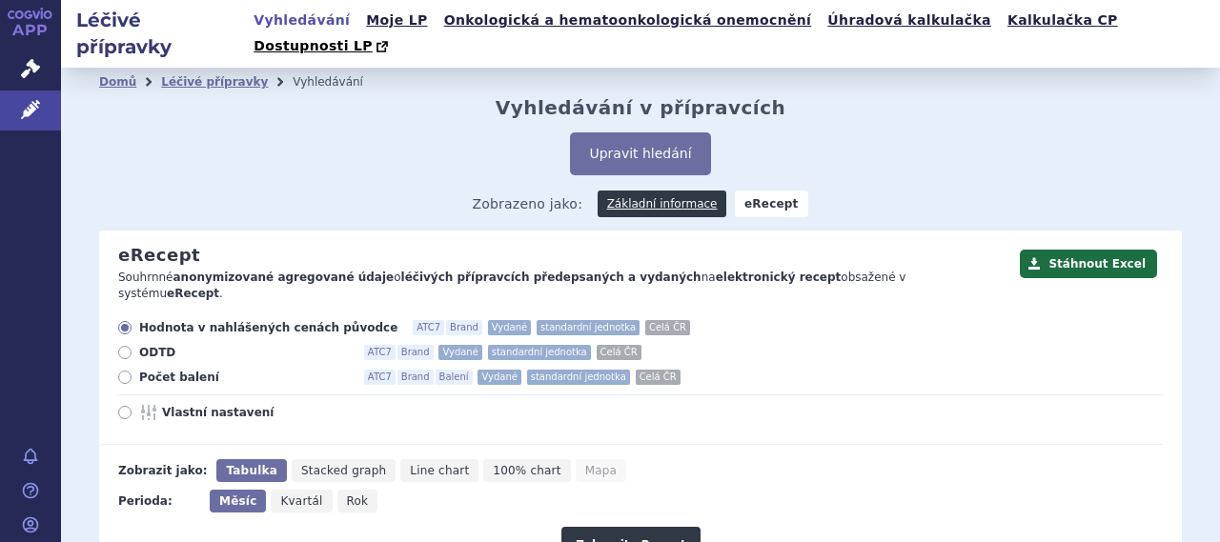
click at [124, 406] on icon at bounding box center [124, 412] width 13 height 13
click at [124, 409] on input "Vlastní nastavení" at bounding box center [126, 415] width 12 height 12
radio input "true"
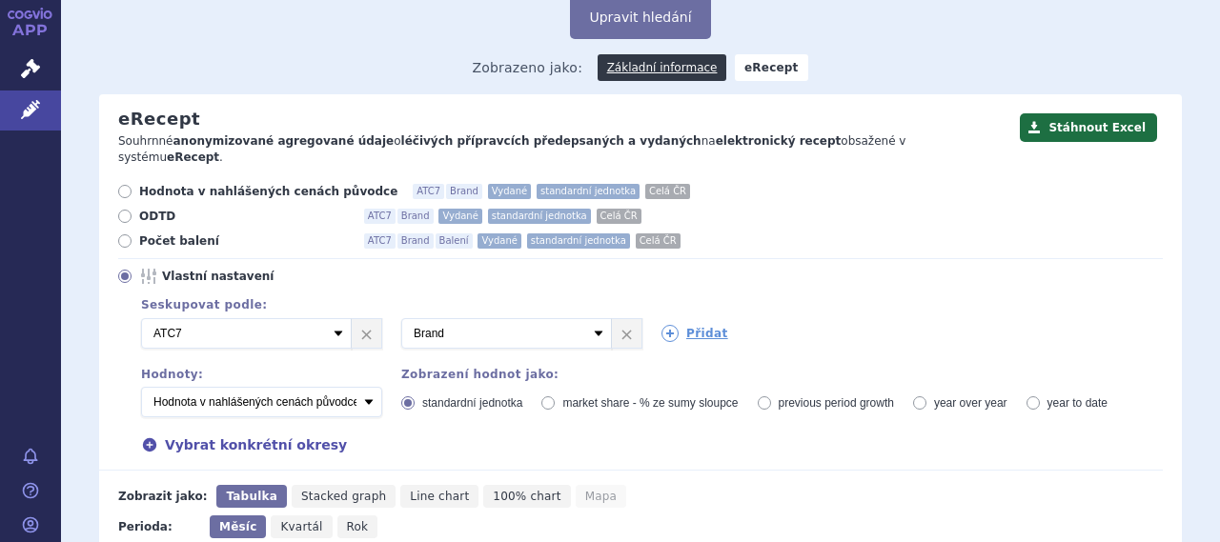
scroll to position [232, 0]
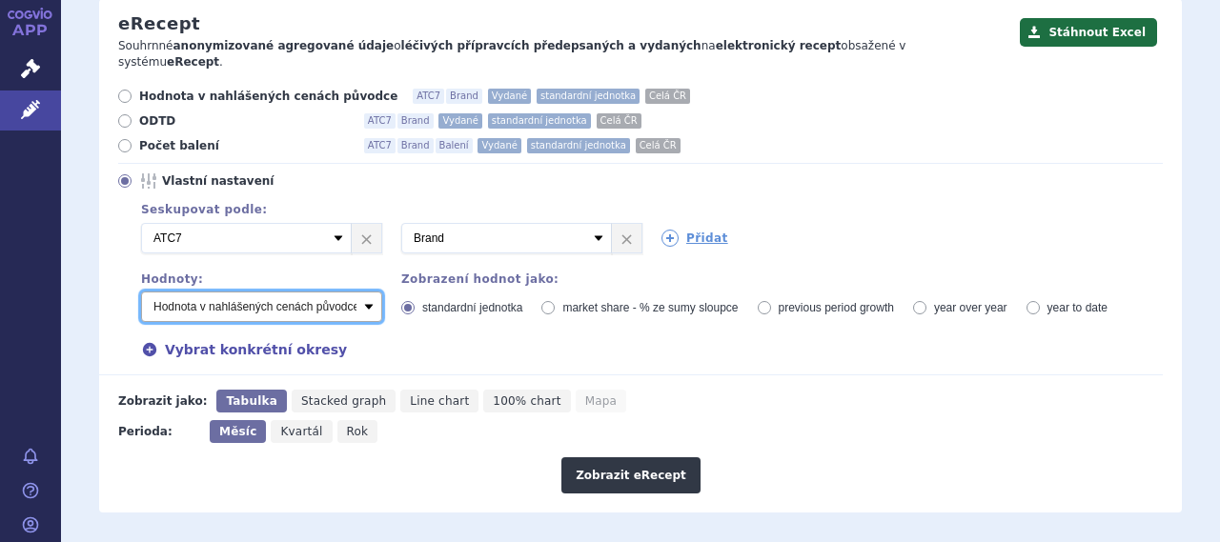
click at [250, 292] on select "Počet balení - vydané Hodnota v nahlášených cenách původce - vydané Hodnota v m…" at bounding box center [261, 307] width 241 height 30
select select "predepsanePackages"
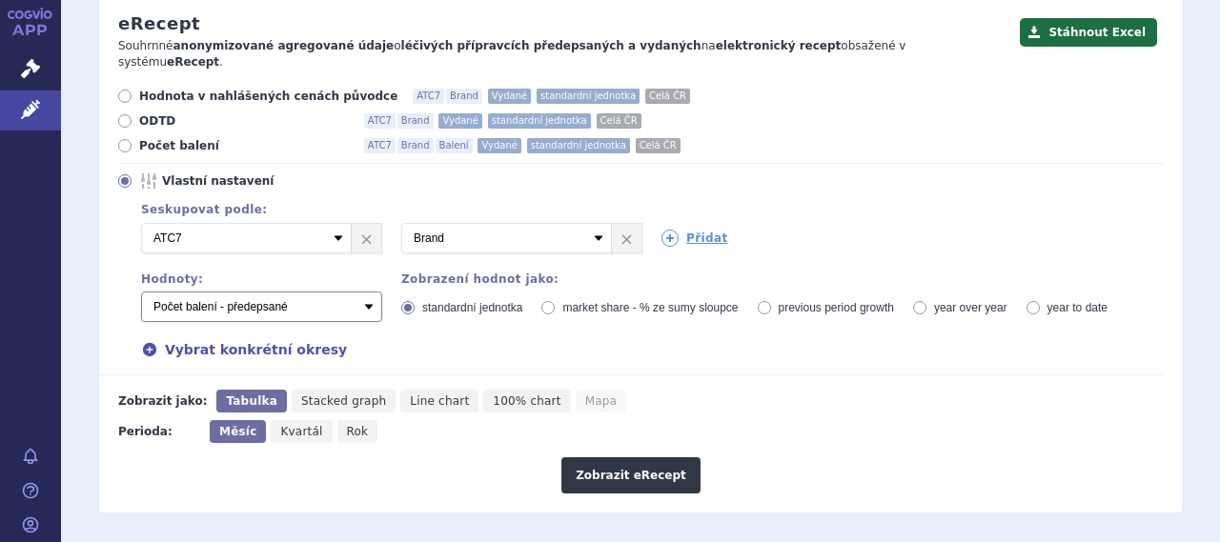
click at [141, 292] on select "Počet balení - vydané Hodnota v nahlášených cenách původce - vydané Hodnota v m…" at bounding box center [261, 307] width 241 height 30
click at [627, 457] on button "Zobrazit eRecept" at bounding box center [630, 475] width 139 height 36
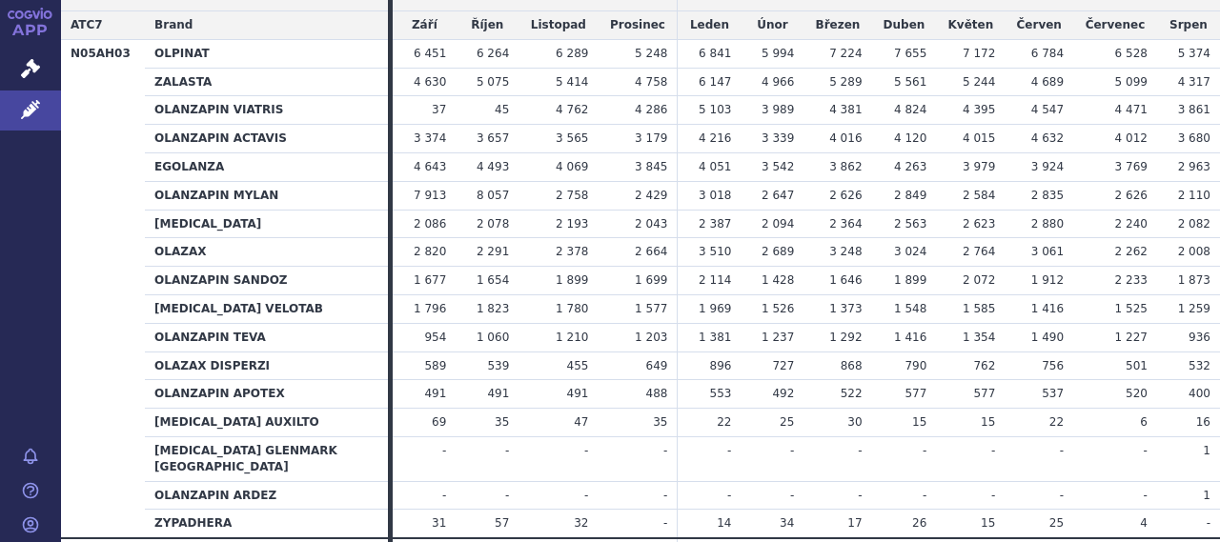
scroll to position [883, 0]
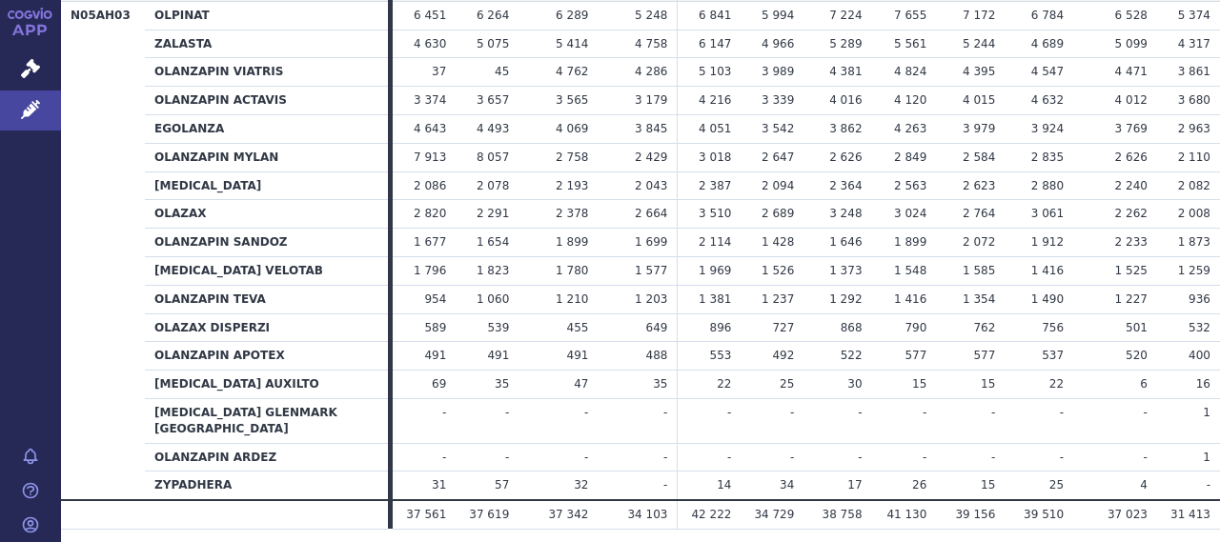
drag, startPoint x: 410, startPoint y: 446, endPoint x: 1130, endPoint y: 445, distance: 720.5
click at [1130, 500] on tr "37 561 37 619 37 342 34 103 42 222 34 729" at bounding box center [640, 514] width 1159 height 29
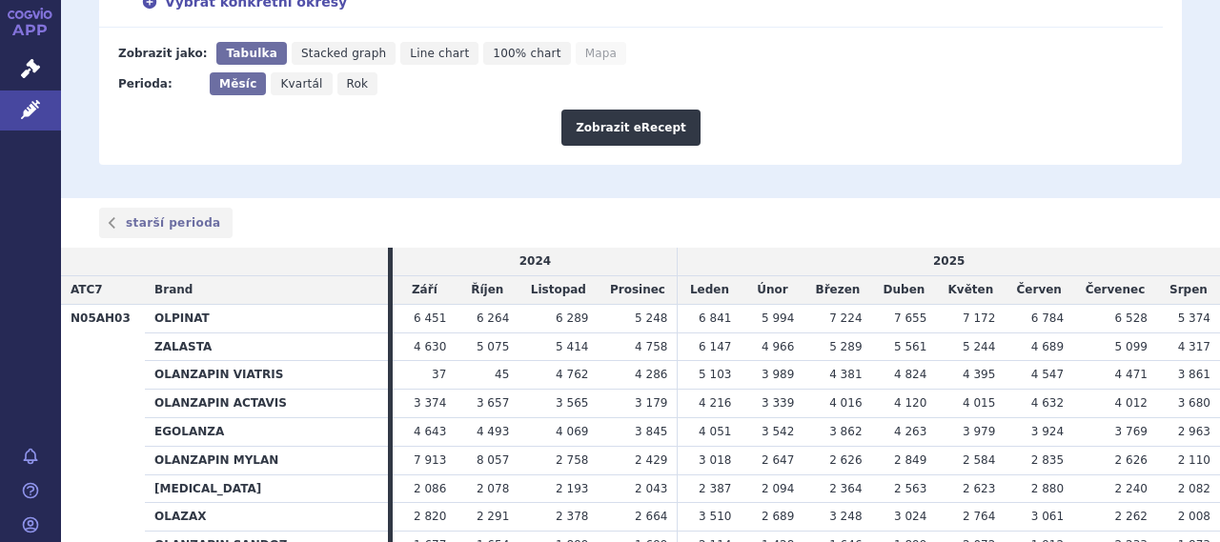
scroll to position [501, 0]
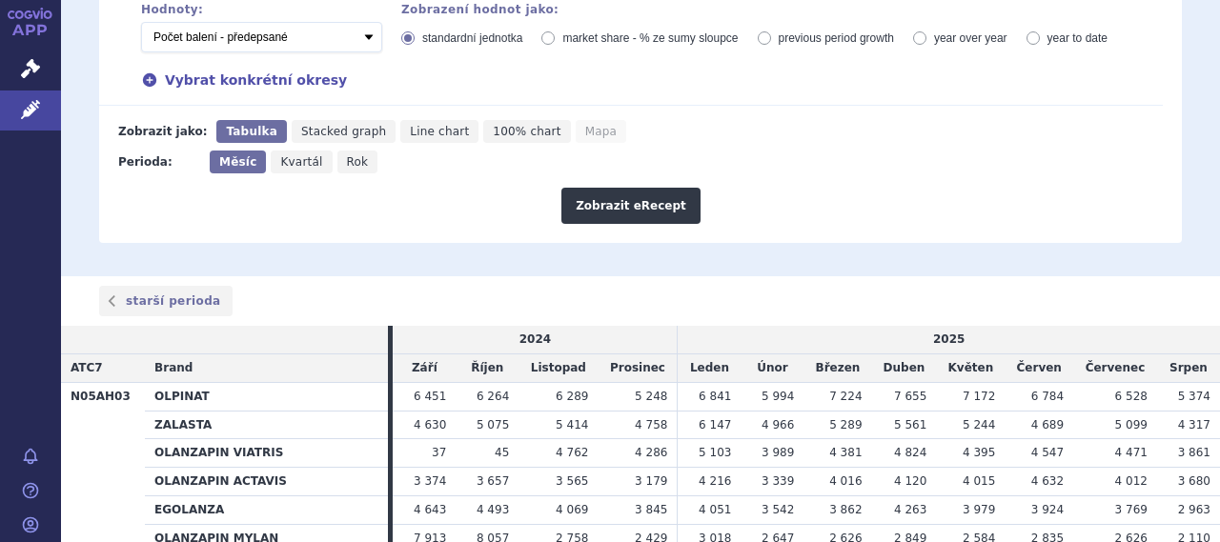
click at [303, 151] on icon "Kvartál" at bounding box center [301, 162] width 61 height 23
click at [283, 151] on input "Kvartál" at bounding box center [277, 157] width 12 height 12
radio input "true"
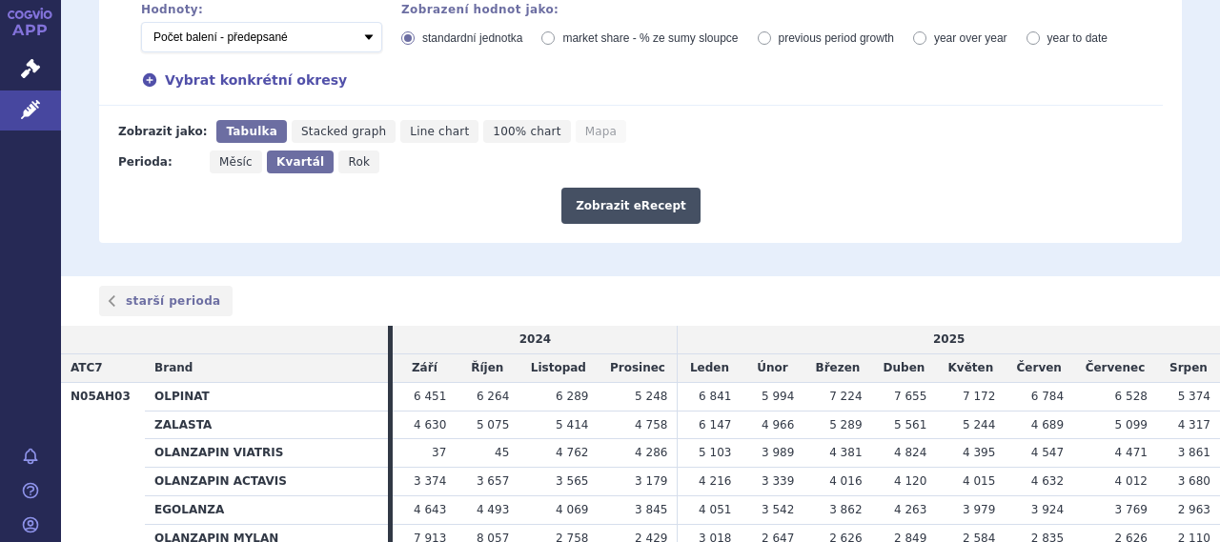
click at [620, 188] on button "Zobrazit eRecept" at bounding box center [630, 206] width 139 height 36
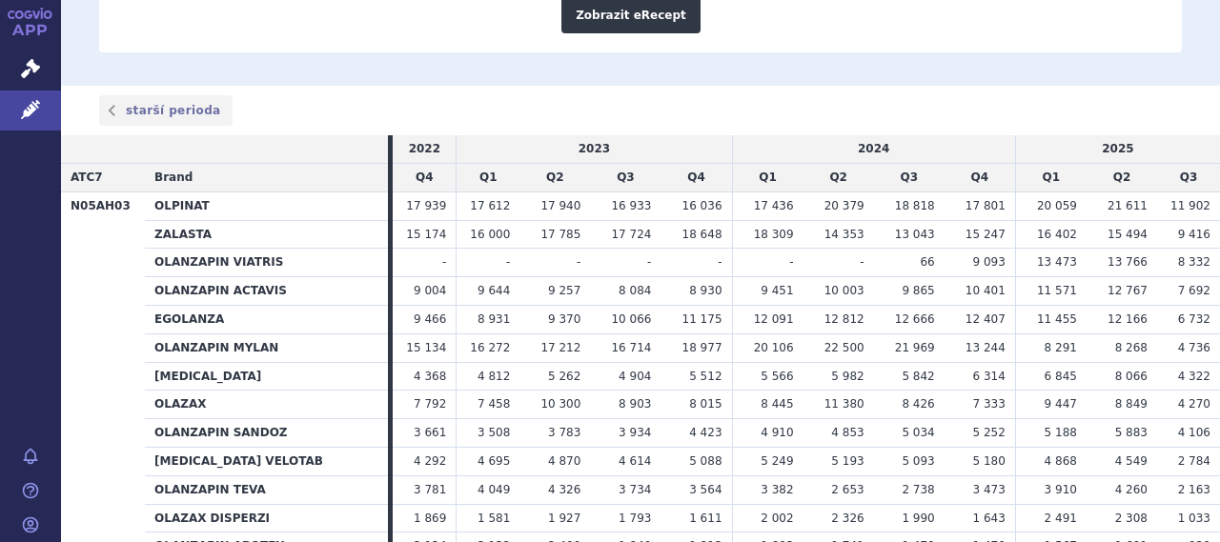
scroll to position [787, 0]
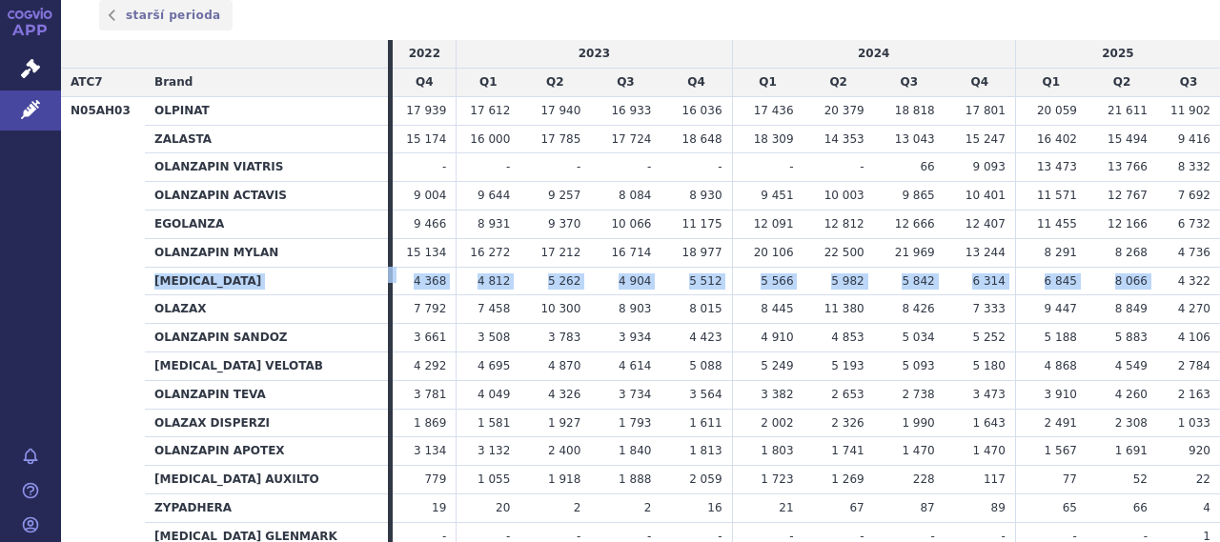
drag, startPoint x: 157, startPoint y: 233, endPoint x: 1167, endPoint y: 234, distance: 1009.3
click at [1167, 267] on tr "[MEDICAL_DATA] 4 368 4 812 5 262 4 904 5 512" at bounding box center [640, 281] width 1159 height 29
click at [1061, 274] on span "6 845" at bounding box center [1061, 280] width 32 height 13
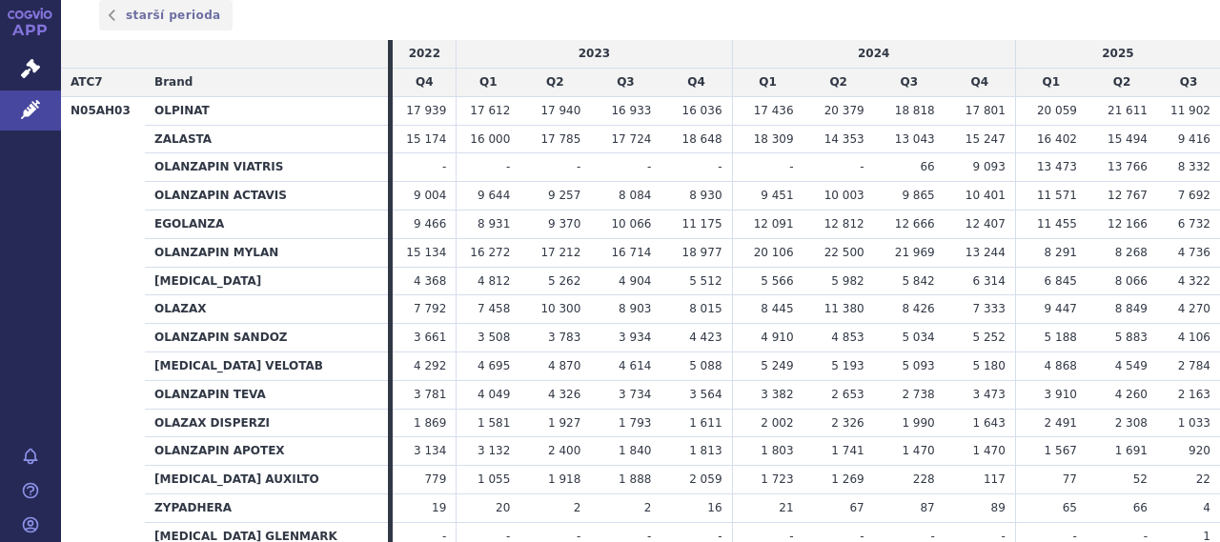
drag, startPoint x: 1037, startPoint y: 234, endPoint x: 1132, endPoint y: 234, distance: 95.3
click at [1132, 267] on tr "[MEDICAL_DATA] 4 368 4 812 5 262 4 904 5 512" at bounding box center [640, 281] width 1159 height 29
click at [1087, 267] on td "8 066" at bounding box center [1122, 281] width 71 height 29
drag, startPoint x: 158, startPoint y: 456, endPoint x: 488, endPoint y: 451, distance: 329.8
click at [488, 495] on tr "ZYPADHERA 19 20 2 2 16" at bounding box center [640, 509] width 1159 height 29
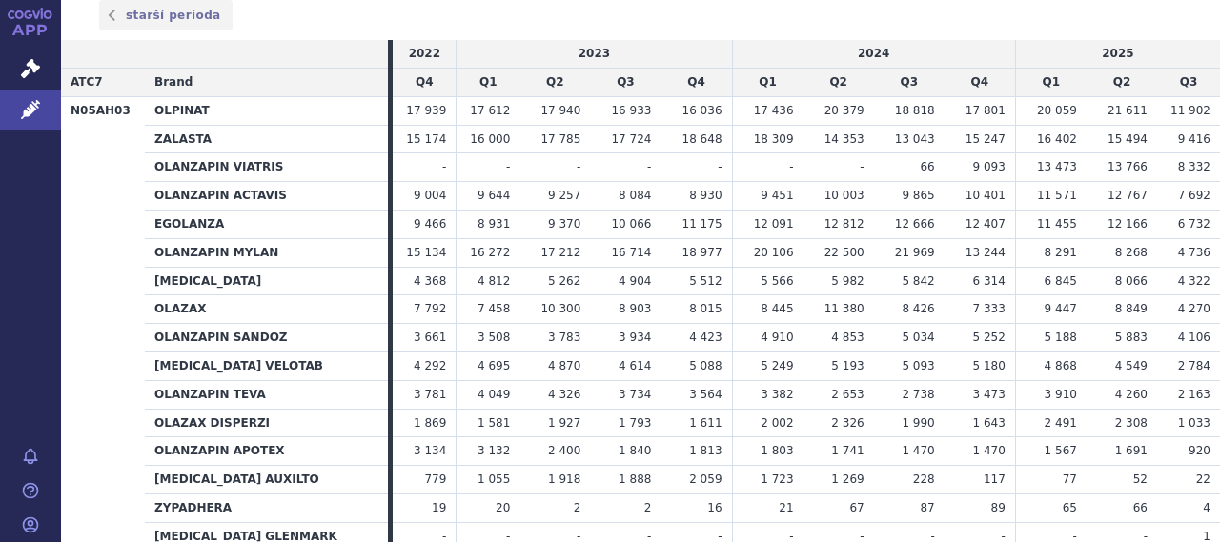
click at [499, 501] on span "20" at bounding box center [503, 507] width 14 height 13
